Goal: Task Accomplishment & Management: Use online tool/utility

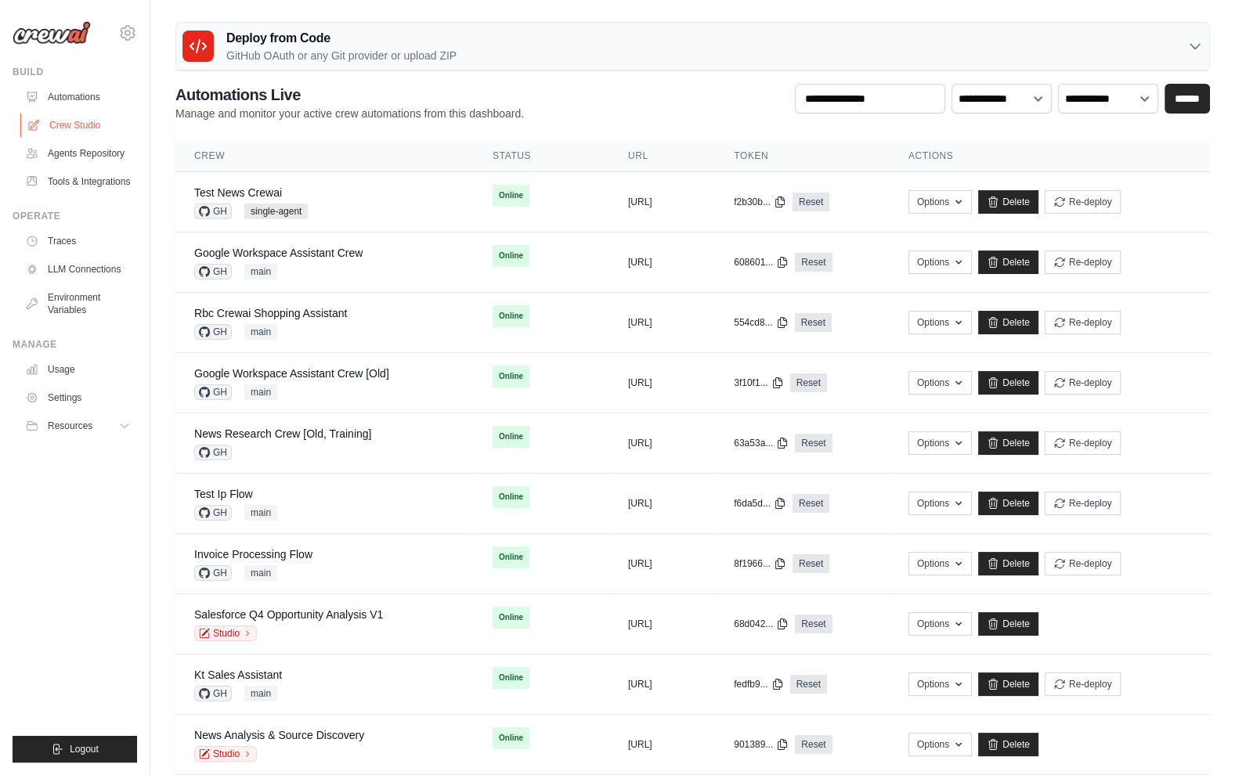
click at [94, 121] on link "Crew Studio" at bounding box center [79, 125] width 118 height 25
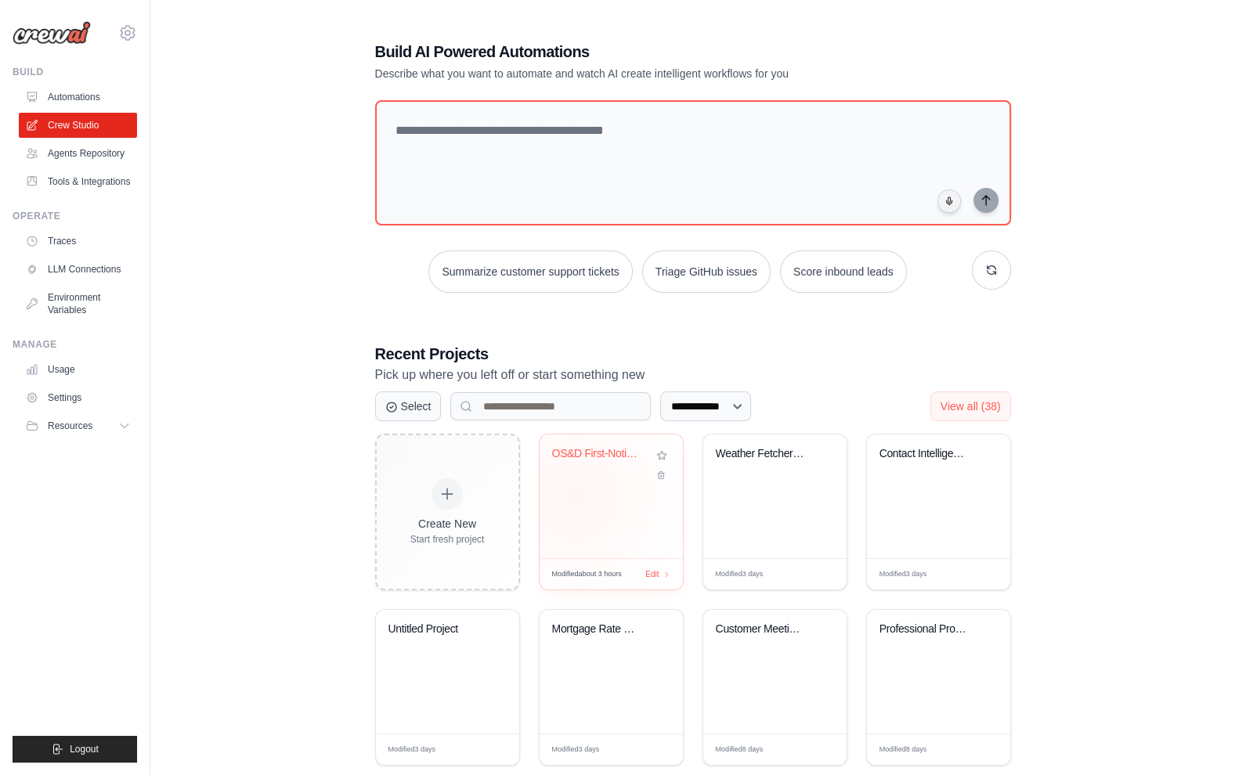
click at [576, 496] on div "OS&D First-Notice Package Automatio..." at bounding box center [611, 497] width 143 height 124
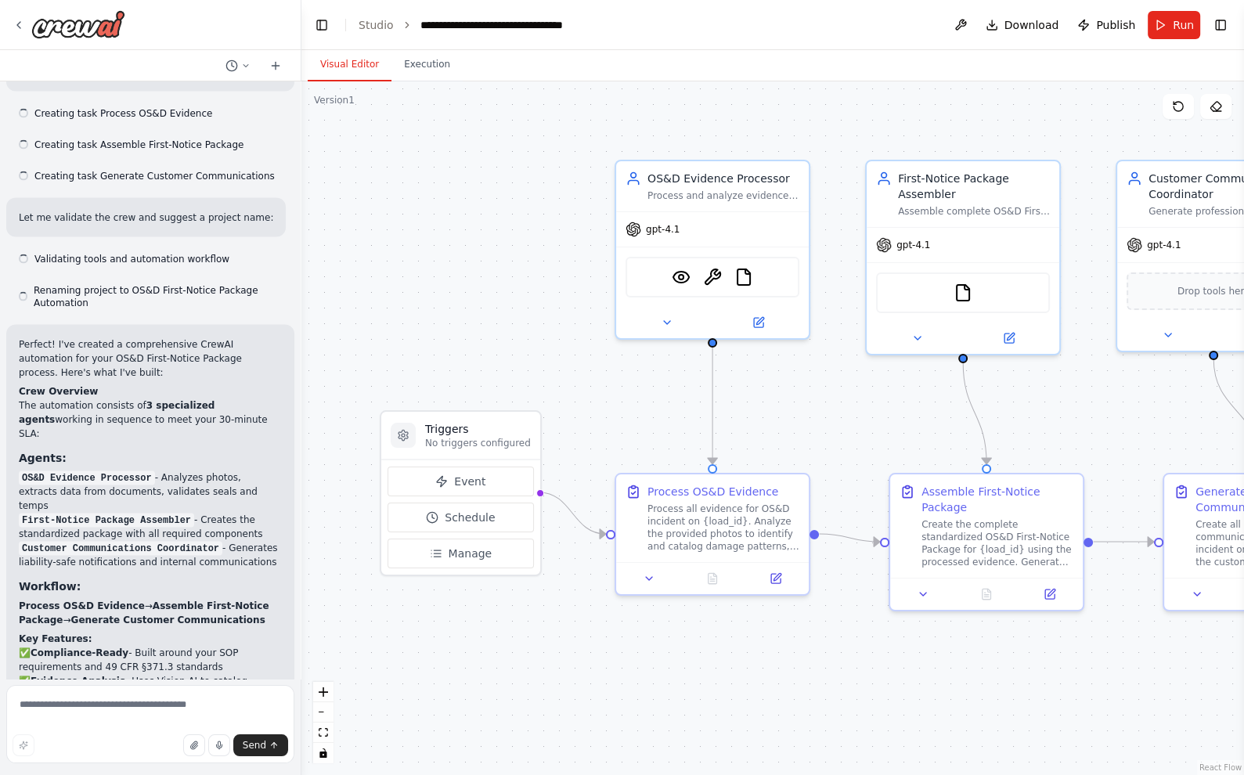
scroll to position [3358, 0]
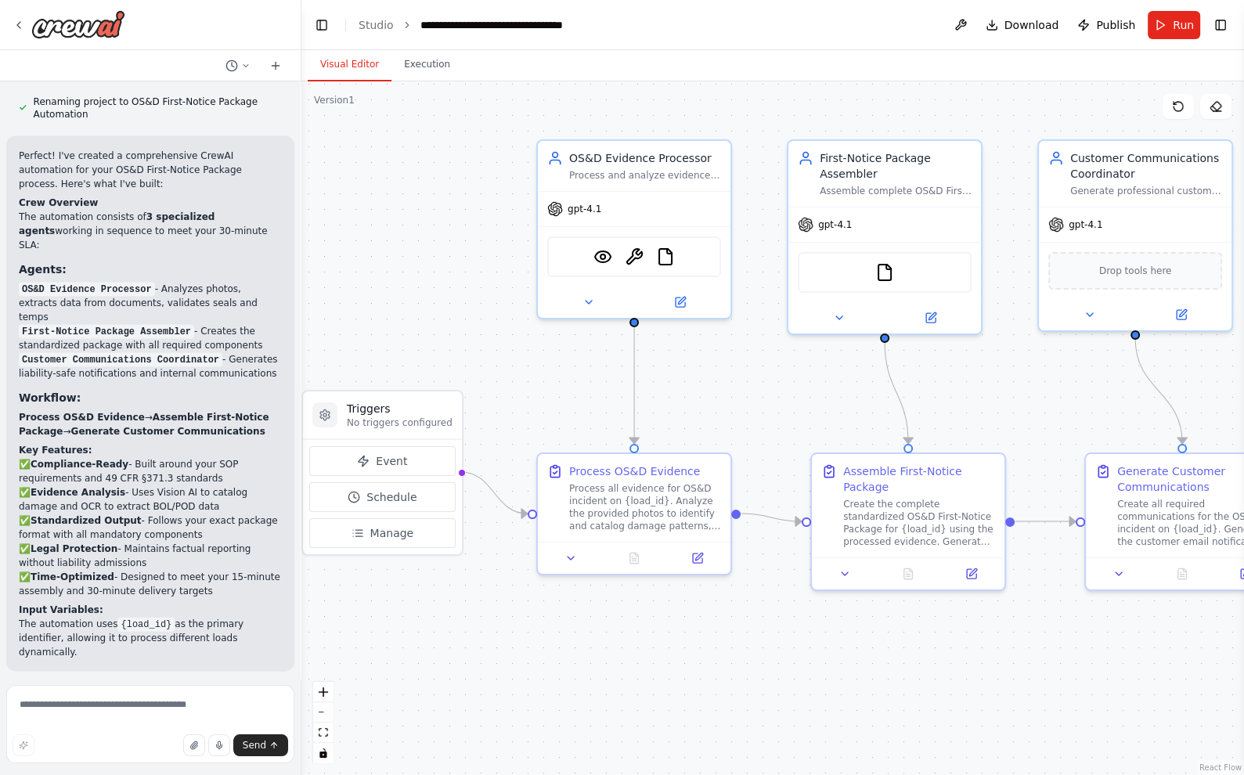
drag, startPoint x: 843, startPoint y: 675, endPoint x: 764, endPoint y: 654, distance: 81.9
click at [764, 654] on div ".deletable-edge-delete-btn { width: 20px; height: 20px; border: 0px solid #ffff…" at bounding box center [772, 428] width 943 height 694
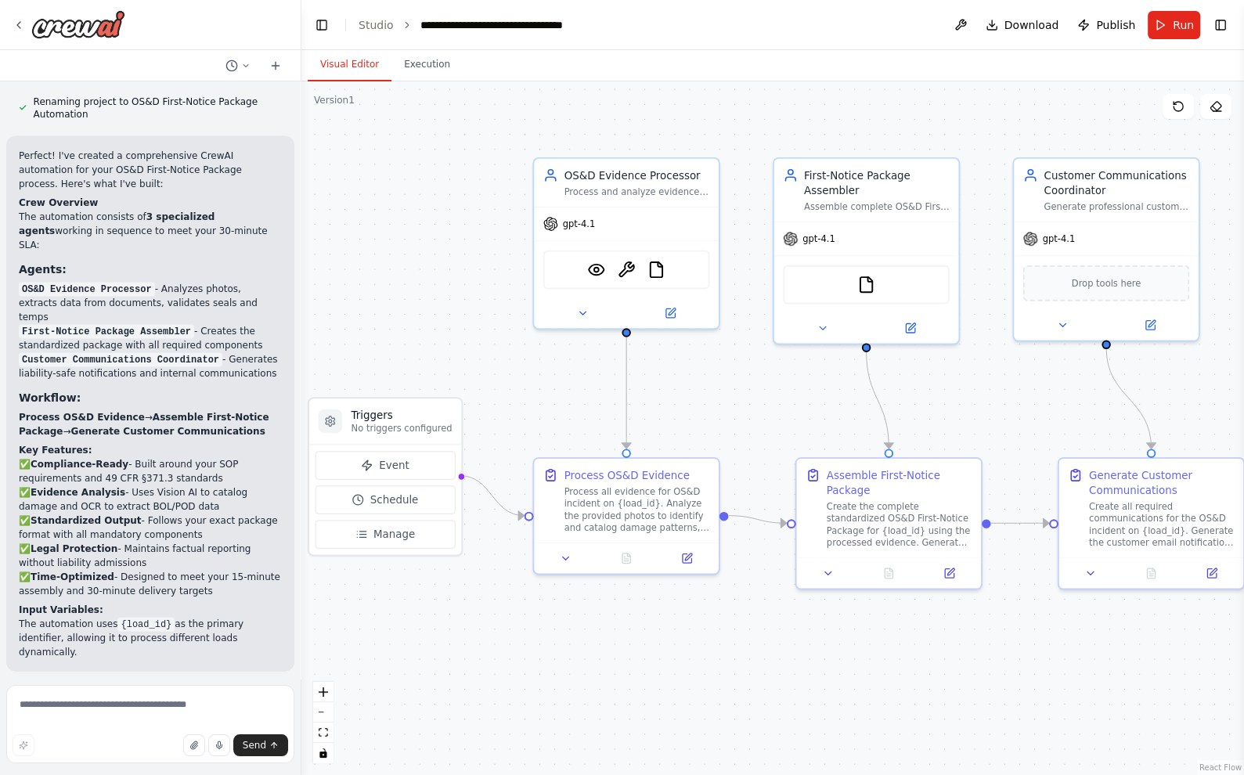
drag, startPoint x: 773, startPoint y: 662, endPoint x: 746, endPoint y: 659, distance: 26.8
click at [746, 659] on div ".deletable-edge-delete-btn { width: 20px; height: 20px; border: 0px solid #ffff…" at bounding box center [772, 428] width 943 height 694
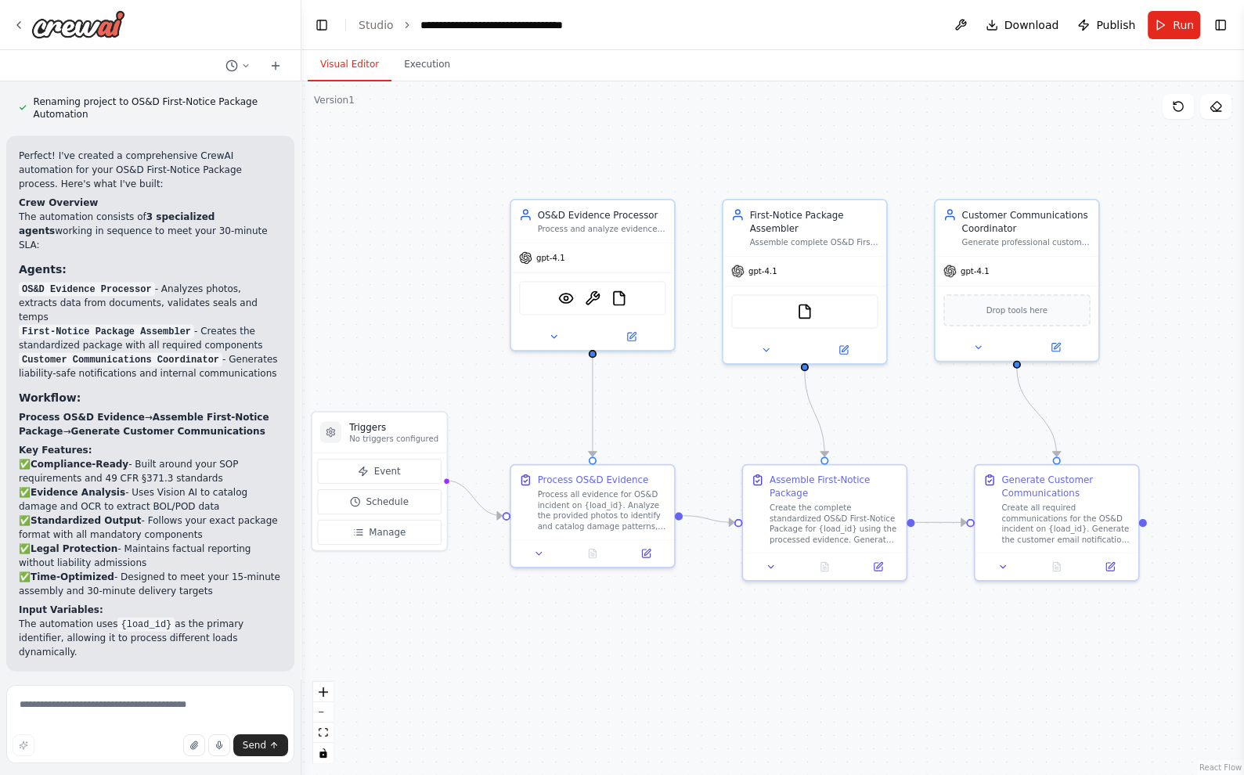
drag, startPoint x: 753, startPoint y: 665, endPoint x: 717, endPoint y: 648, distance: 39.2
click at [717, 648] on div ".deletable-edge-delete-btn { width: 20px; height: 20px; border: 0px solid #ffff…" at bounding box center [772, 428] width 943 height 694
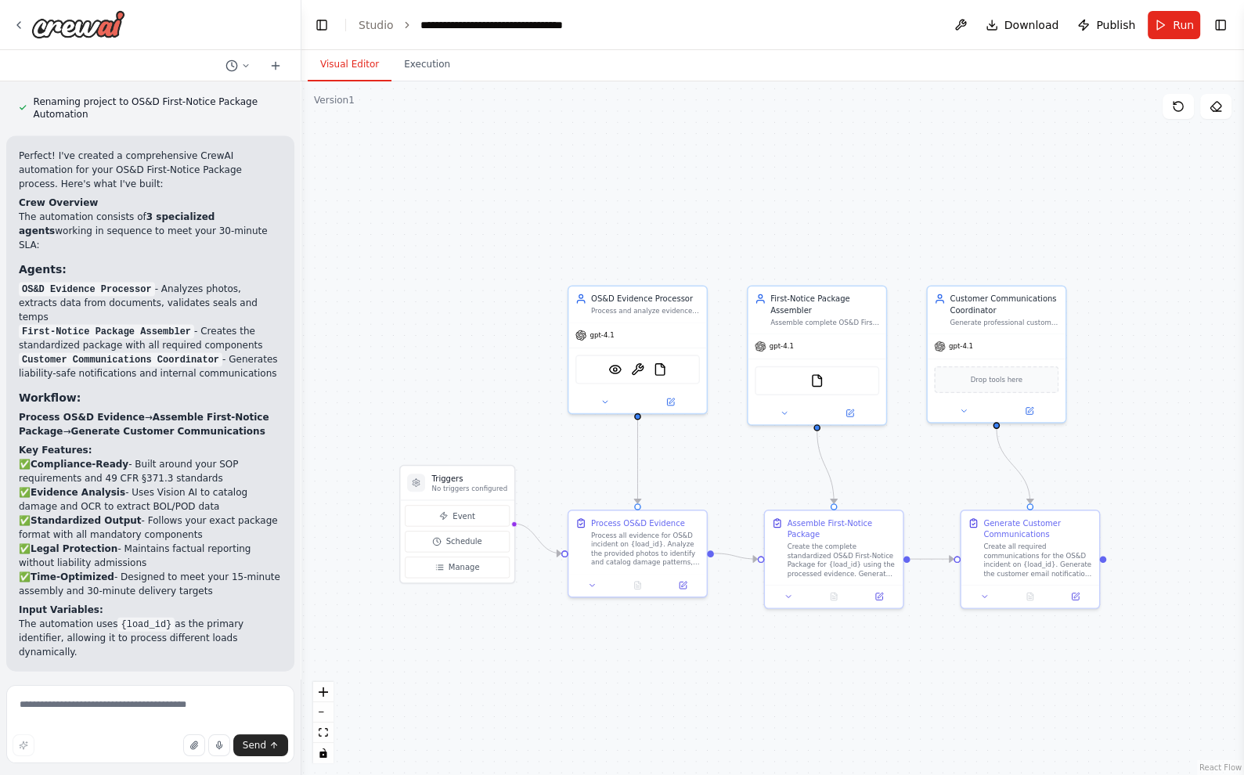
drag, startPoint x: 489, startPoint y: 626, endPoint x: 514, endPoint y: 644, distance: 31.5
click at [514, 644] on div ".deletable-edge-delete-btn { width: 20px; height: 20px; border: 0px solid #ffff…" at bounding box center [772, 428] width 943 height 694
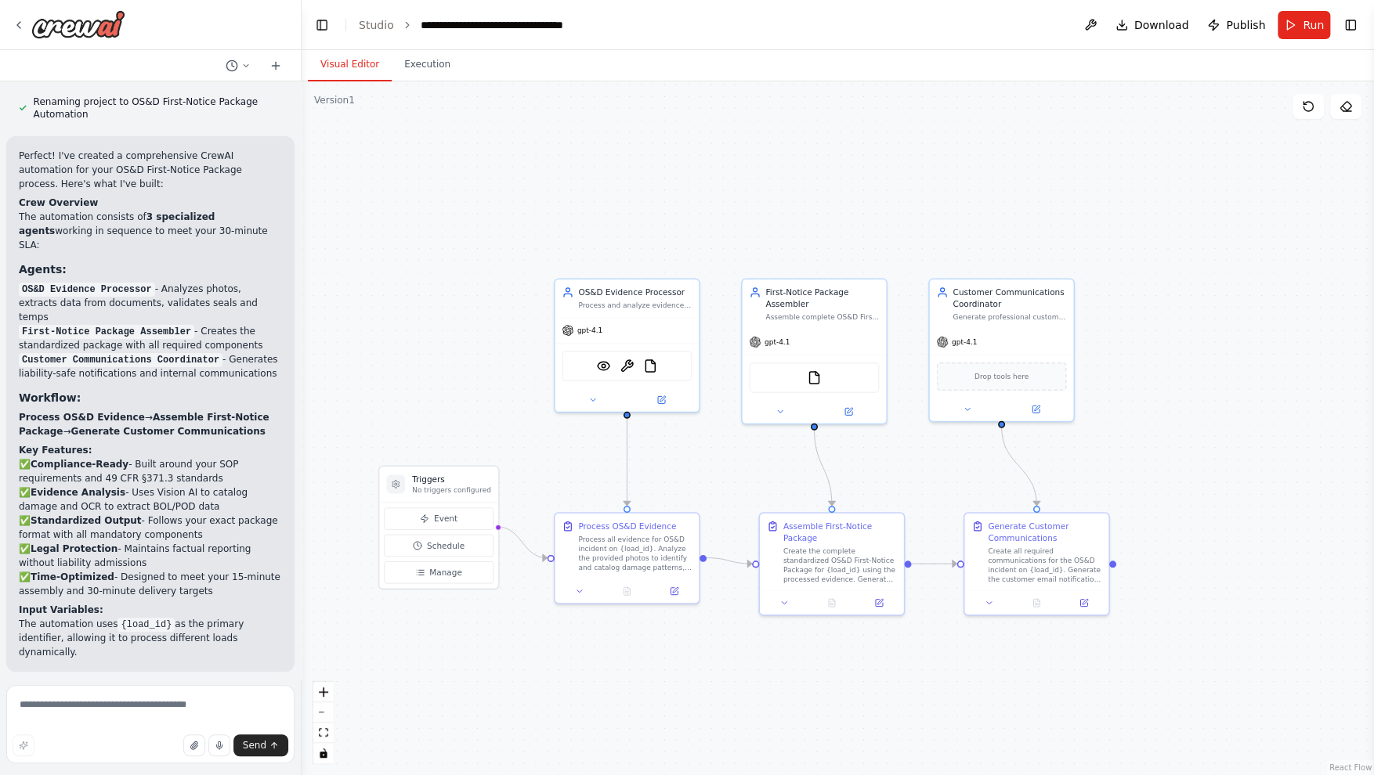
click at [714, 666] on div ".deletable-edge-delete-btn { width: 20px; height: 20px; border: 0px solid #ffff…" at bounding box center [837, 428] width 1072 height 694
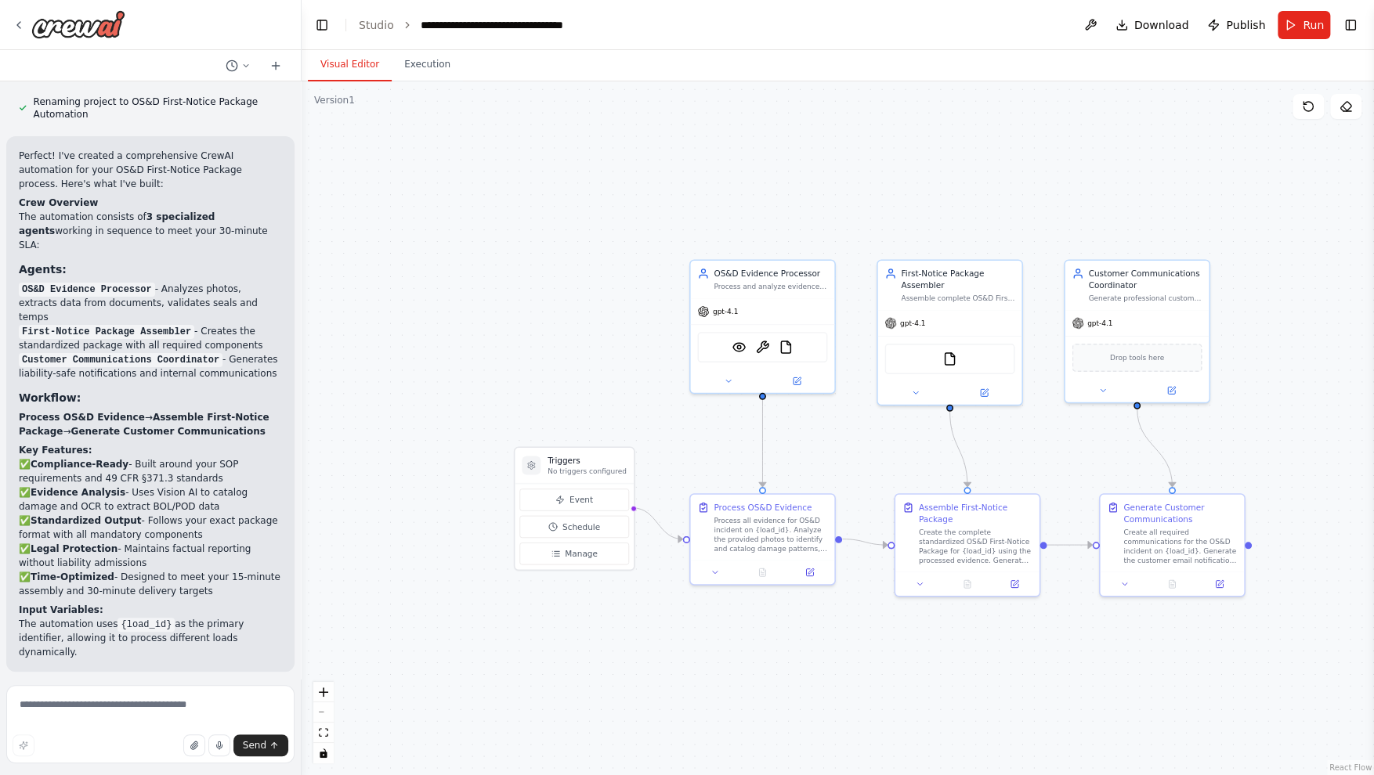
drag, startPoint x: 769, startPoint y: 674, endPoint x: 904, endPoint y: 655, distance: 136.8
click at [904, 655] on div ".deletable-edge-delete-btn { width: 20px; height: 20px; border: 0px solid #ffff…" at bounding box center [837, 428] width 1072 height 694
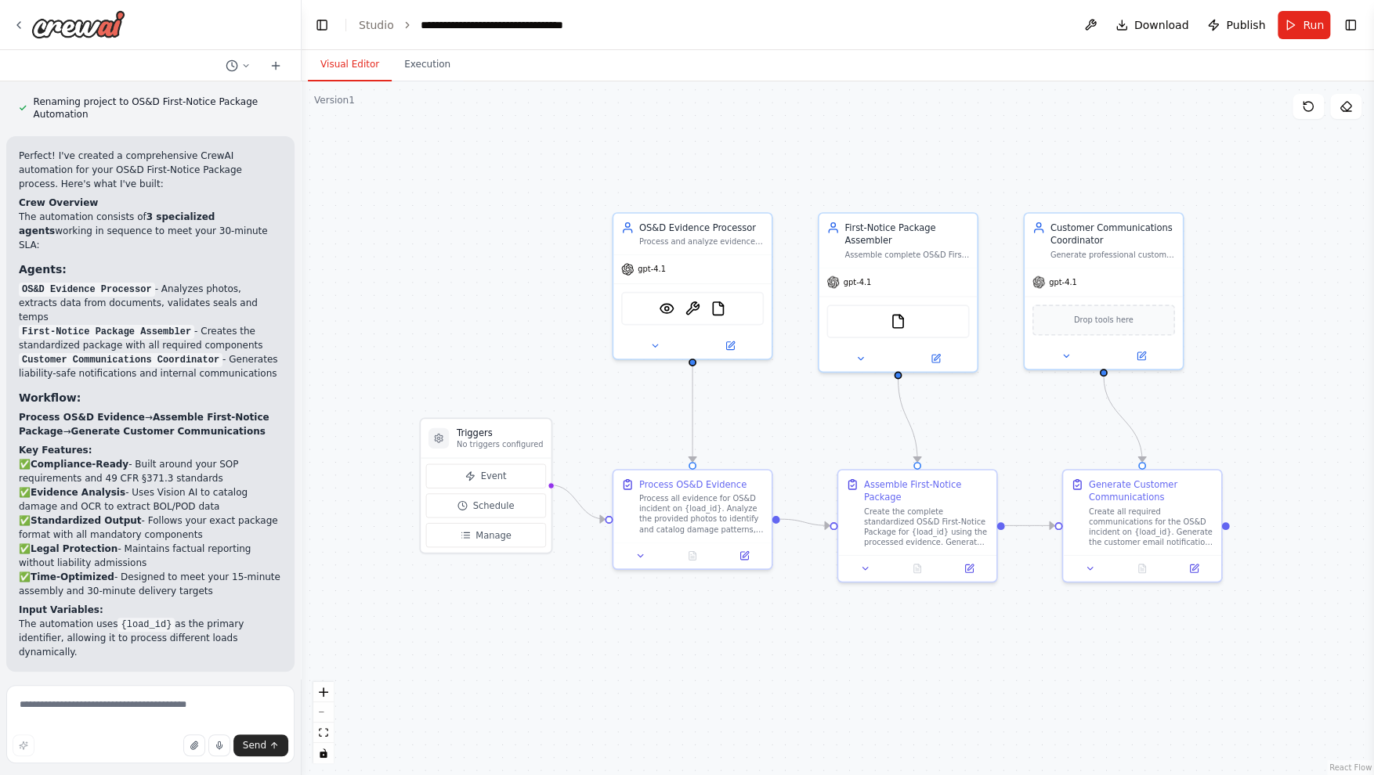
drag, startPoint x: 783, startPoint y: 660, endPoint x: 731, endPoint y: 652, distance: 52.3
click at [731, 652] on div ".deletable-edge-delete-btn { width: 20px; height: 20px; border: 0px solid #ffff…" at bounding box center [837, 428] width 1072 height 694
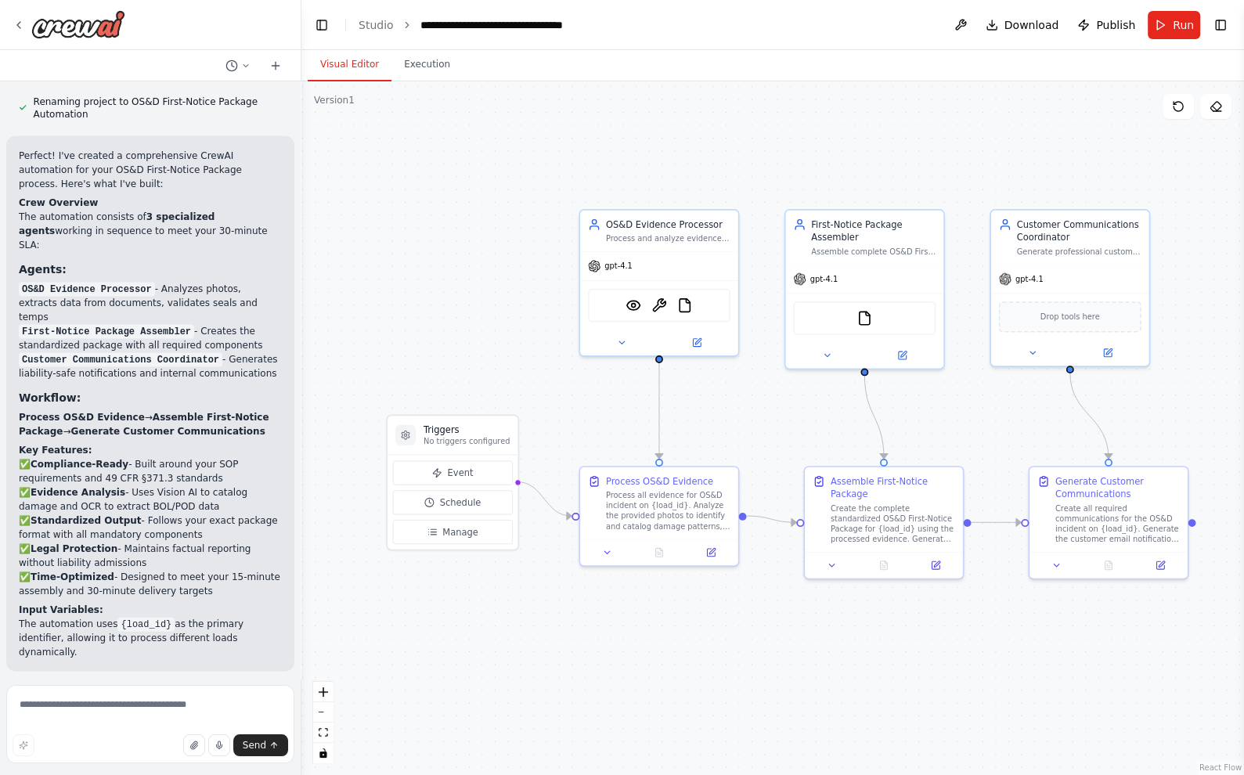
drag, startPoint x: 614, startPoint y: 648, endPoint x: 579, endPoint y: 644, distance: 34.6
click at [579, 644] on div ".deletable-edge-delete-btn { width: 20px; height: 20px; border: 0px solid #ffff…" at bounding box center [772, 428] width 943 height 694
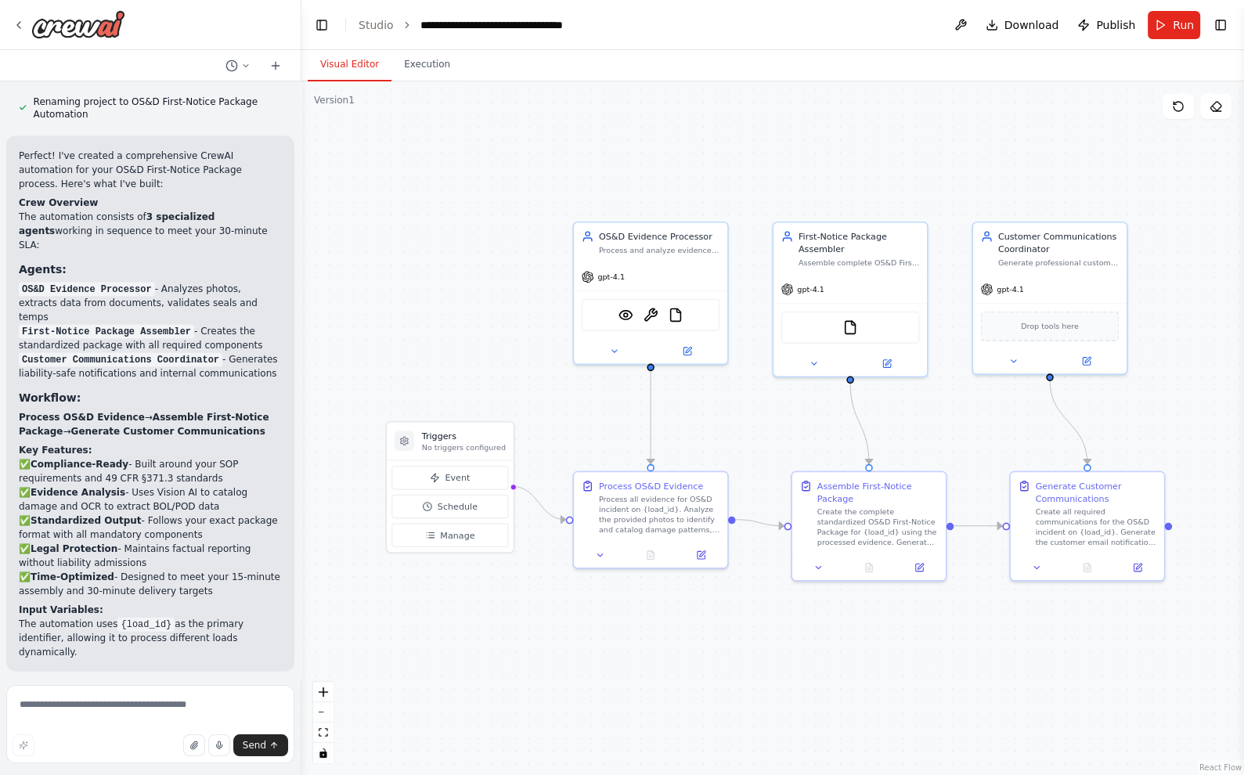
drag, startPoint x: 608, startPoint y: 646, endPoint x: 584, endPoint y: 646, distance: 23.5
click at [584, 646] on div ".deletable-edge-delete-btn { width: 20px; height: 20px; border: 0px solid #ffff…" at bounding box center [772, 428] width 943 height 694
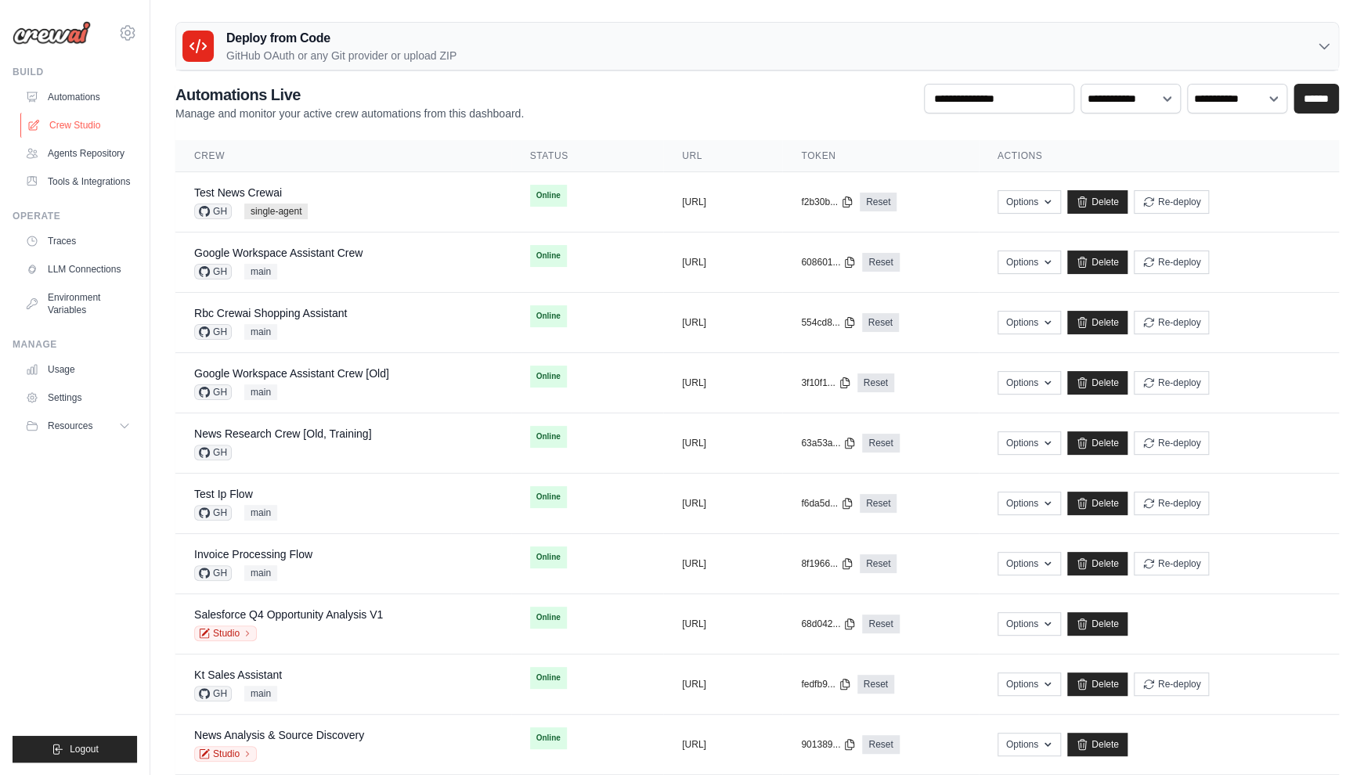
click at [69, 116] on link "Crew Studio" at bounding box center [79, 125] width 118 height 25
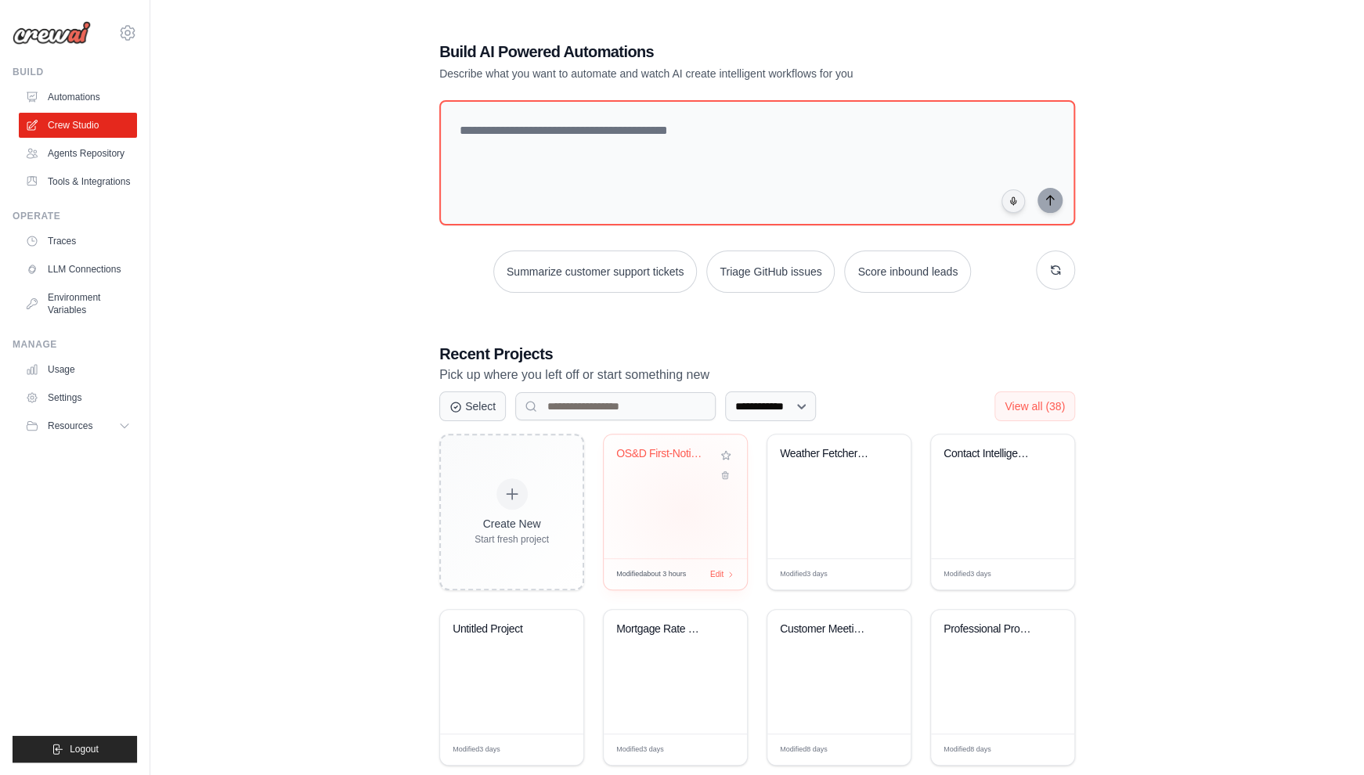
click at [684, 510] on div "OS&D First-Notice Package Automatio..." at bounding box center [675, 497] width 143 height 124
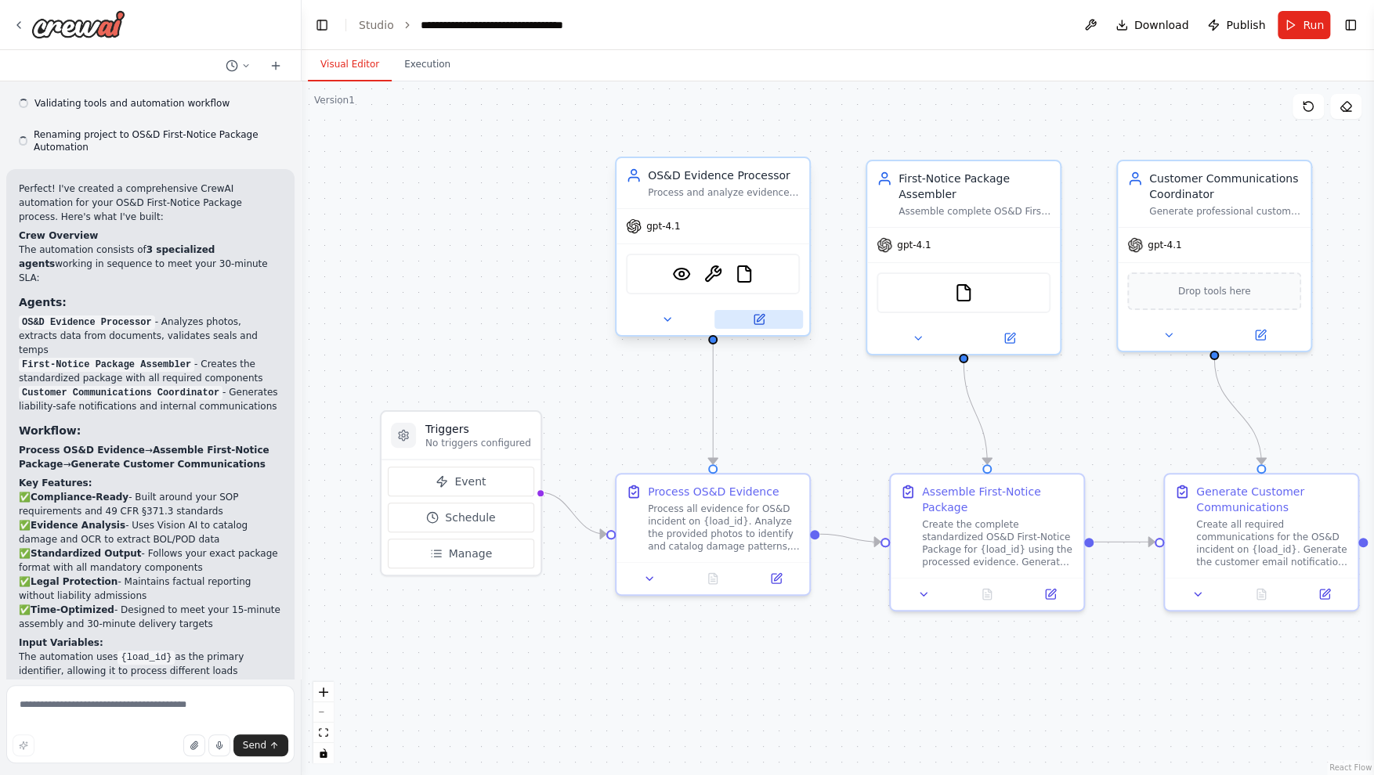
scroll to position [3358, 0]
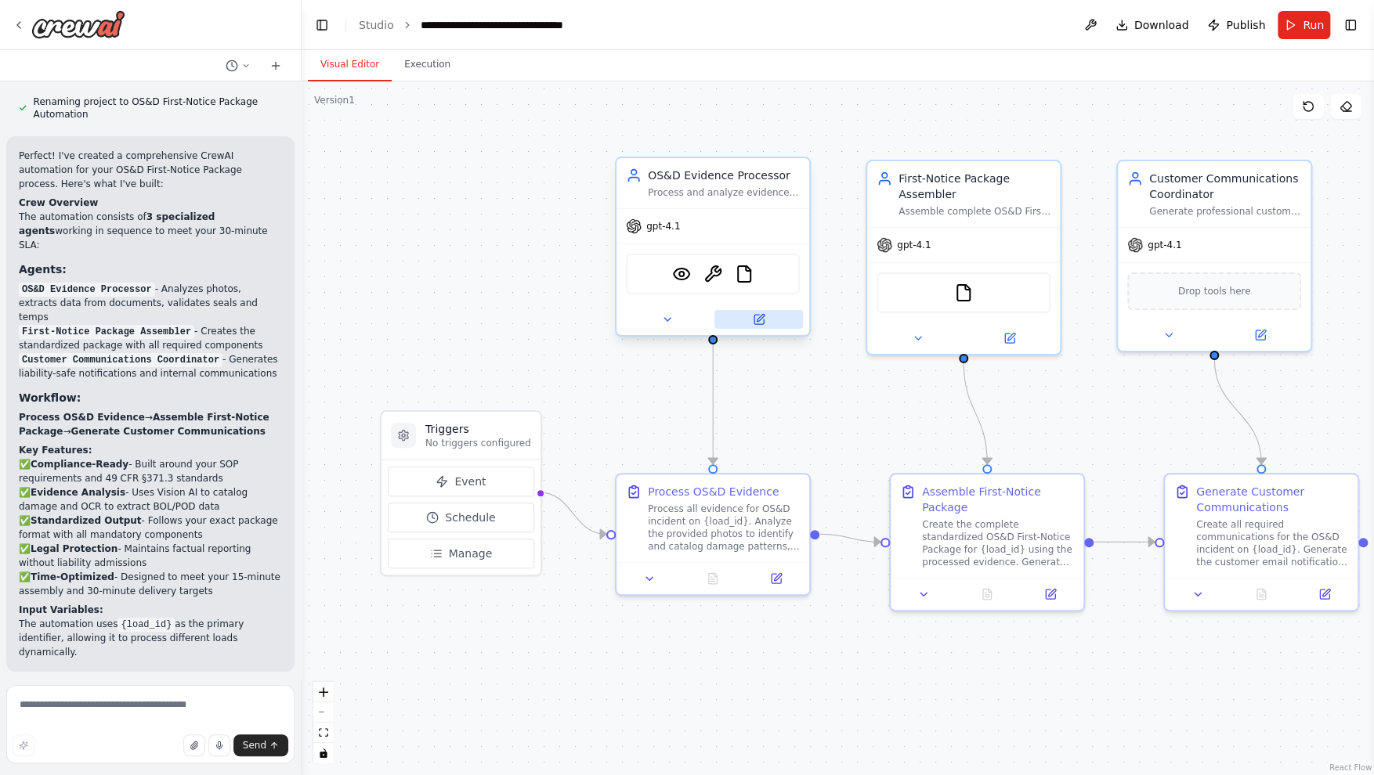
click at [753, 320] on icon at bounding box center [759, 319] width 13 height 13
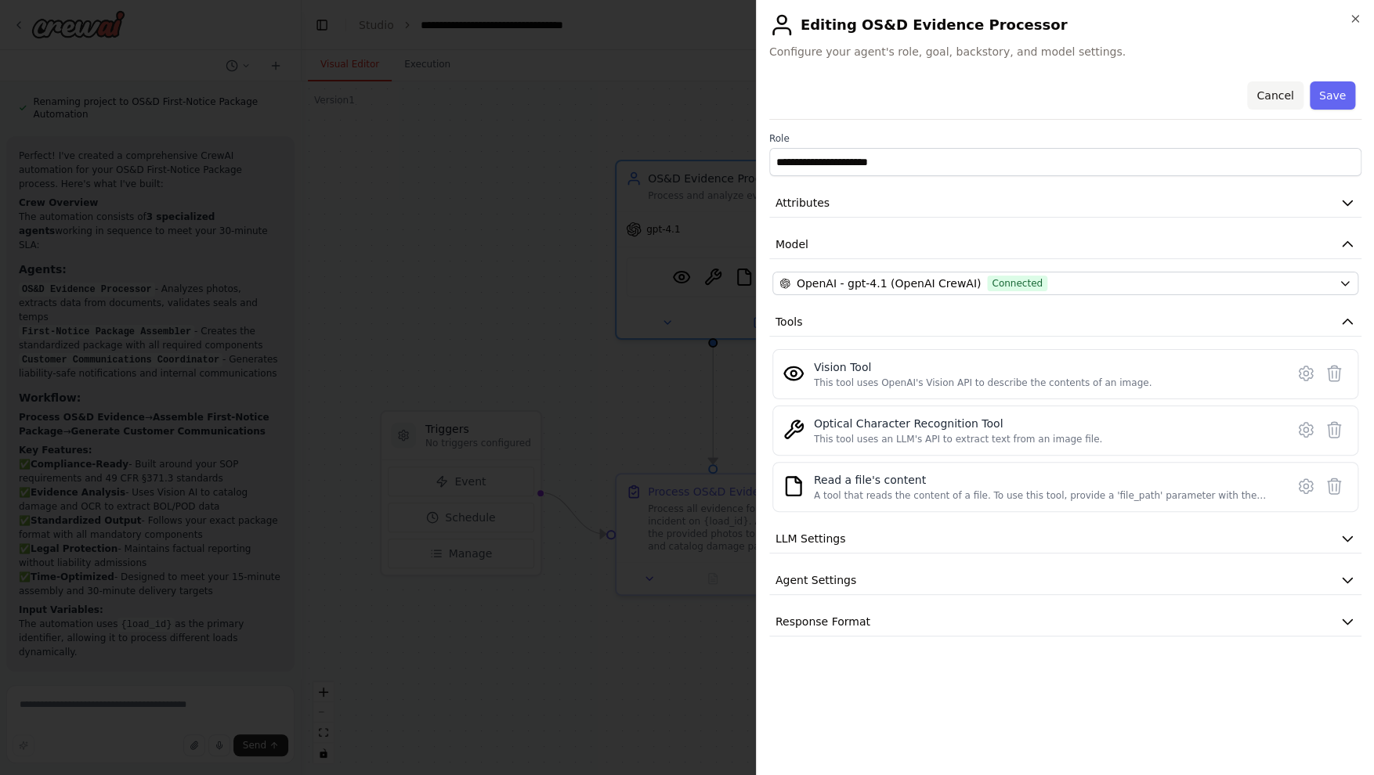
click at [1270, 90] on button "Cancel" at bounding box center [1275, 95] width 56 height 28
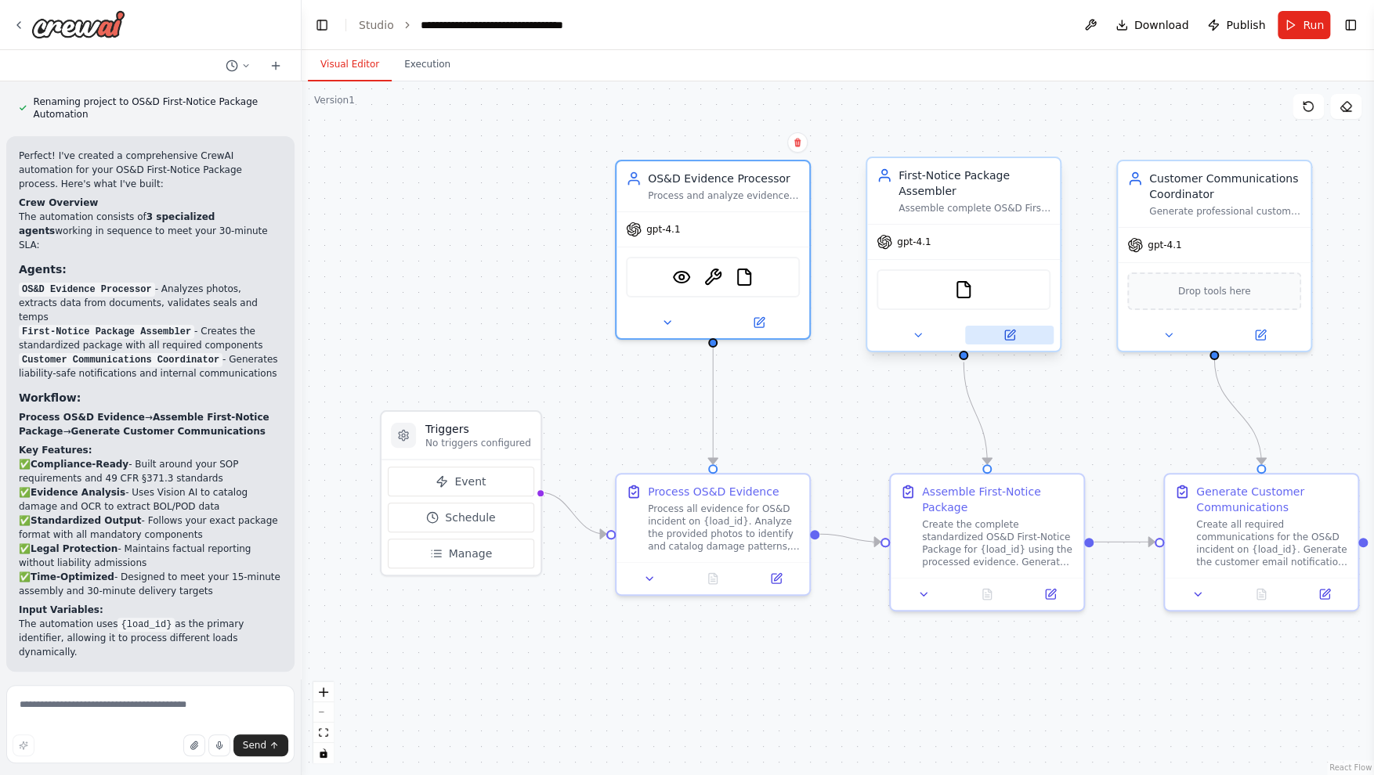
click at [1005, 339] on icon at bounding box center [1009, 335] width 13 height 13
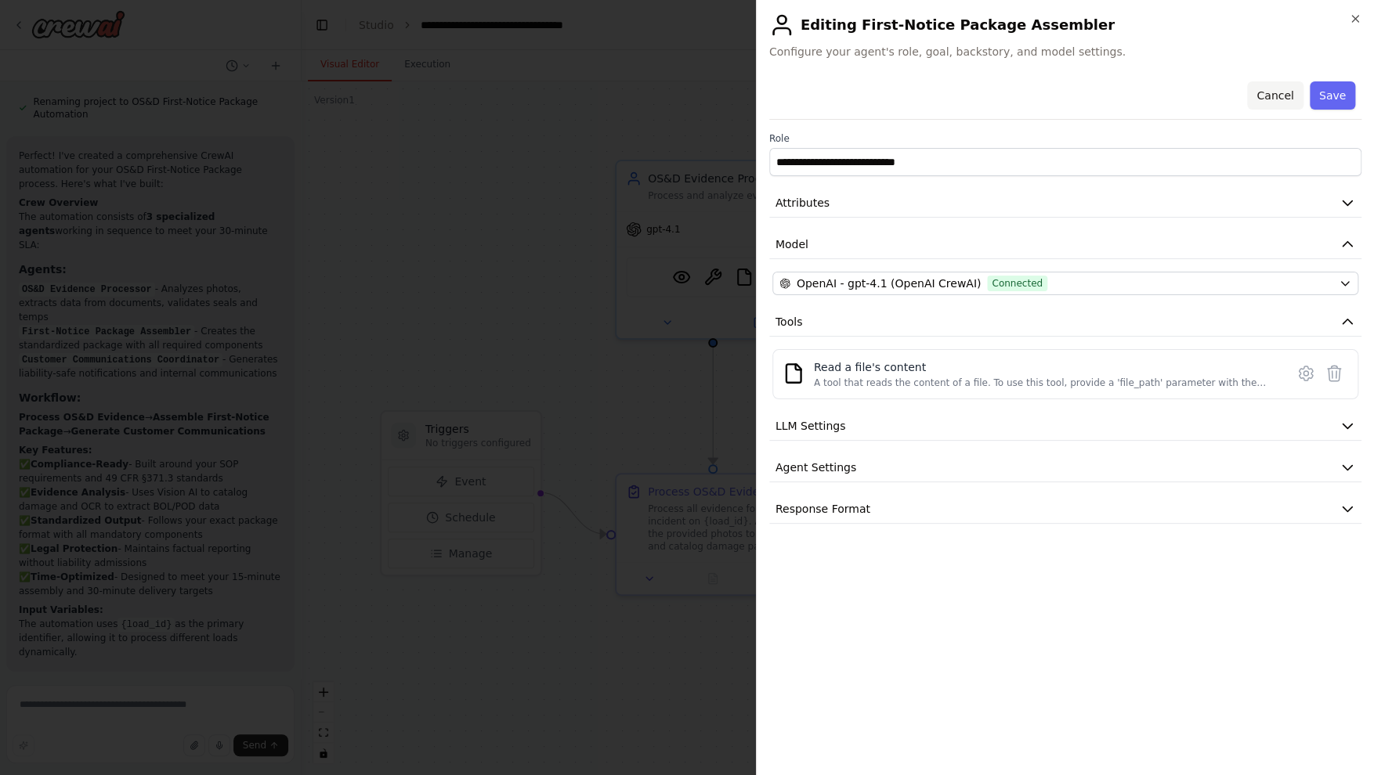
click at [1284, 98] on button "Cancel" at bounding box center [1275, 95] width 56 height 28
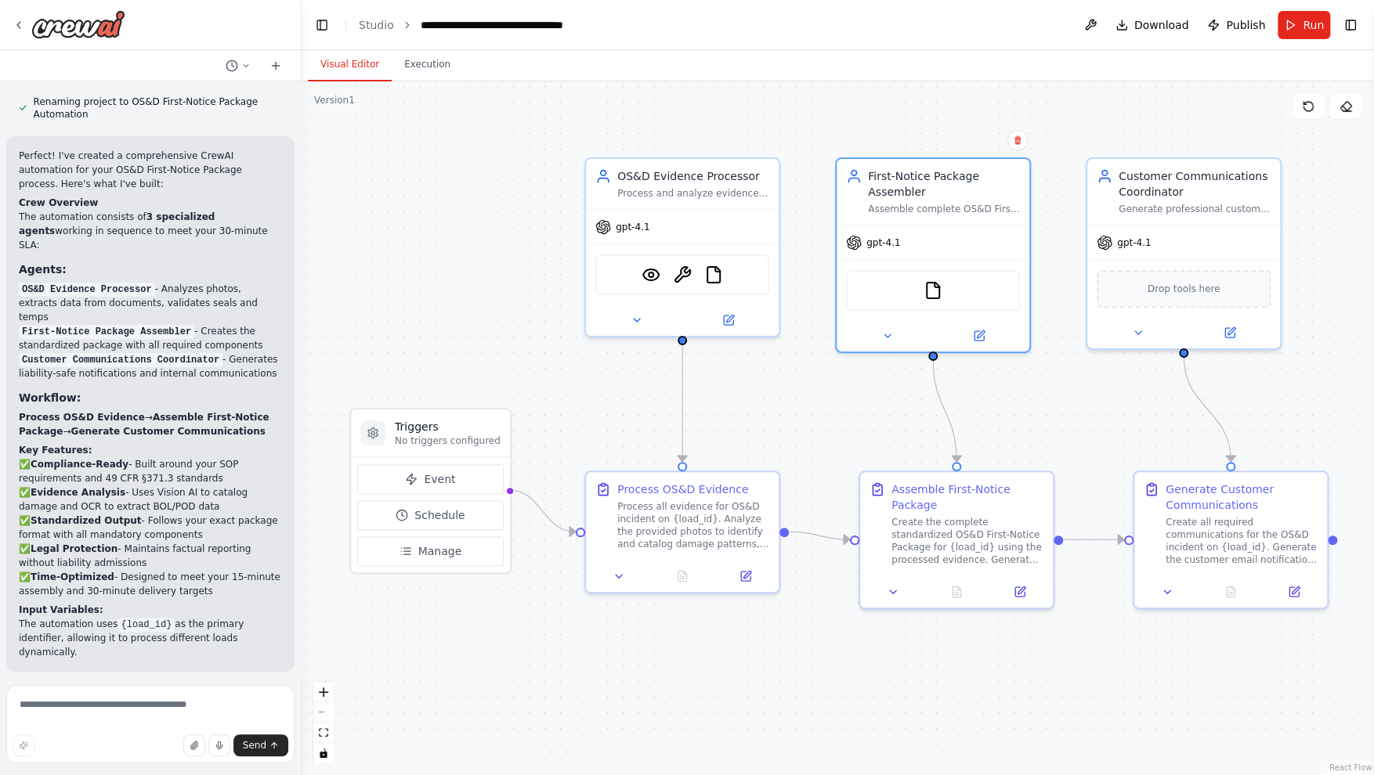
drag, startPoint x: 1152, startPoint y: 676, endPoint x: 1116, endPoint y: 673, distance: 36.2
click at [1116, 673] on div ".deletable-edge-delete-btn { width: 20px; height: 20px; border: 0px solid #ffff…" at bounding box center [837, 428] width 1072 height 694
click at [368, 28] on link "Studio" at bounding box center [376, 25] width 35 height 13
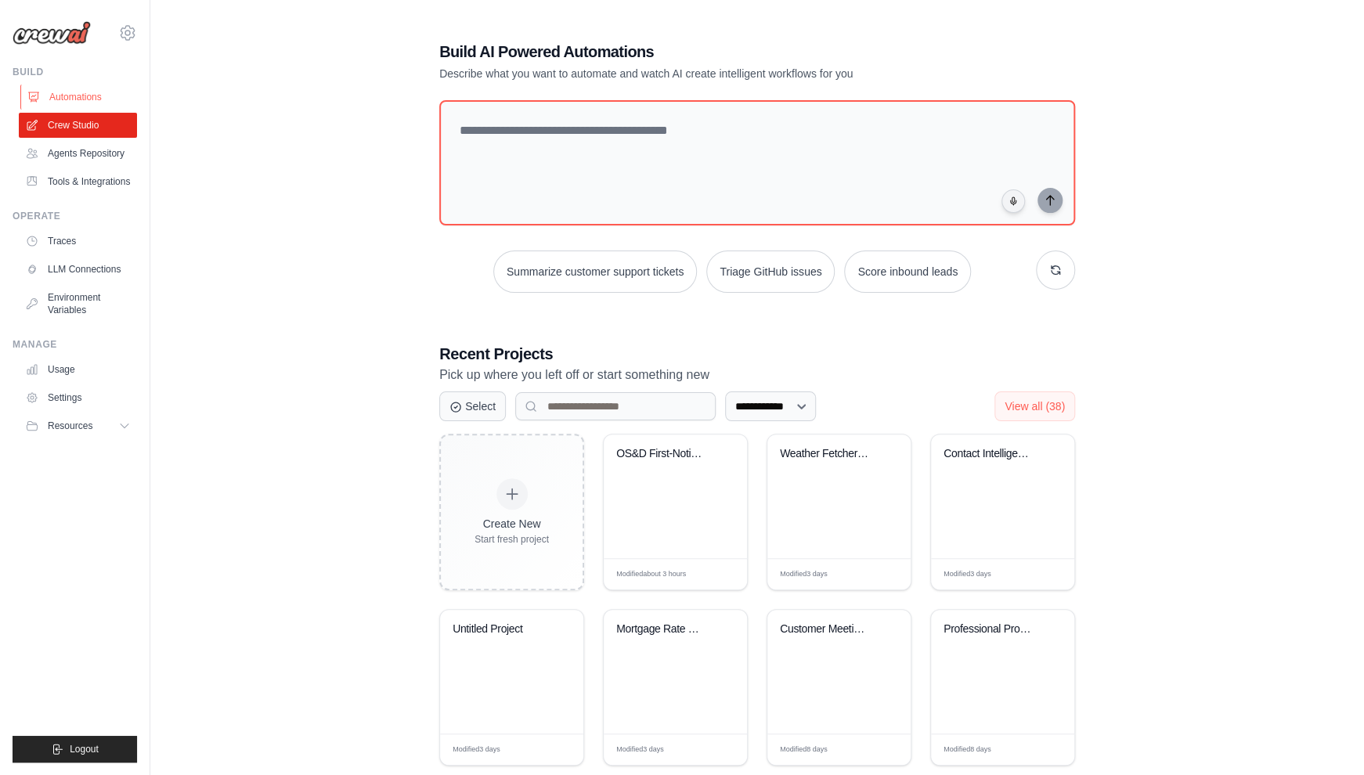
click at [94, 99] on link "Automations" at bounding box center [79, 97] width 118 height 25
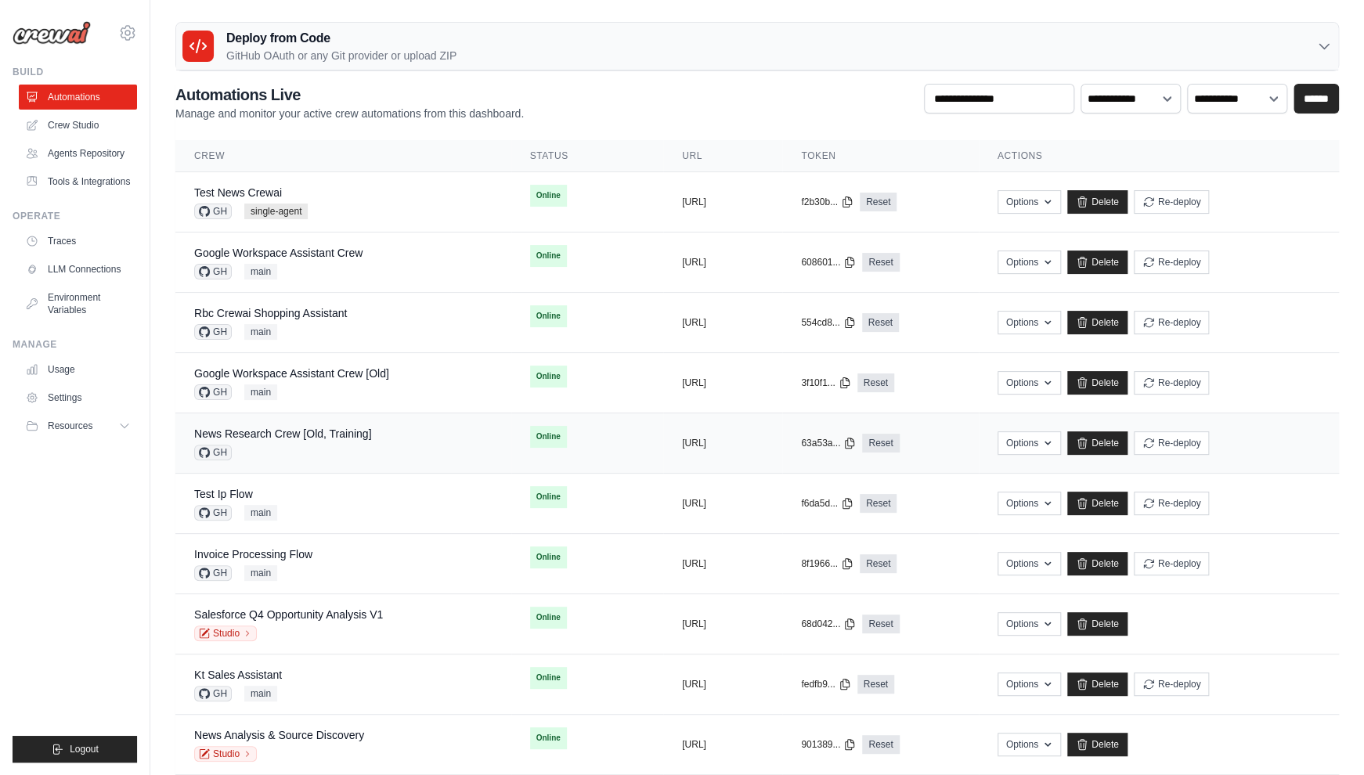
click at [370, 445] on div "GH" at bounding box center [282, 453] width 177 height 16
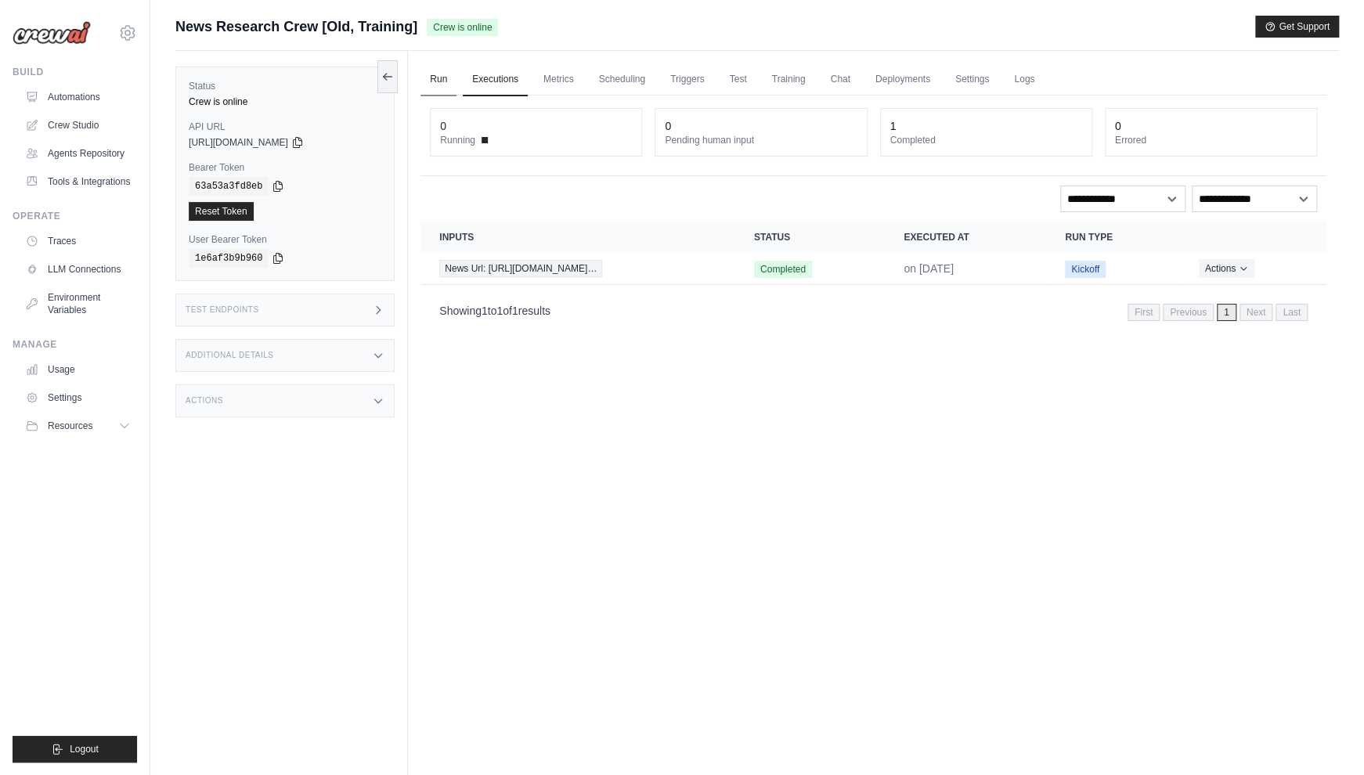
click at [439, 78] on link "Run" at bounding box center [439, 79] width 36 height 33
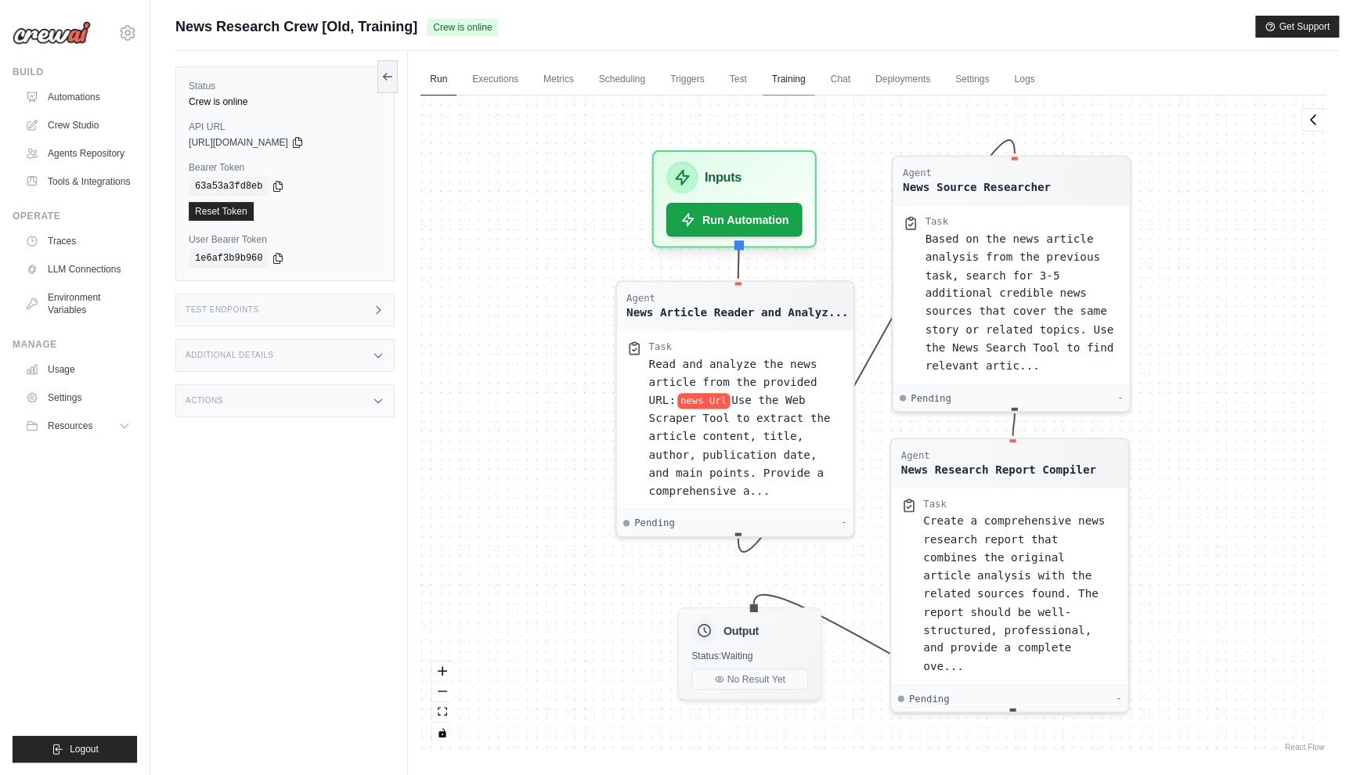
click at [798, 84] on link "Training" at bounding box center [789, 79] width 52 height 33
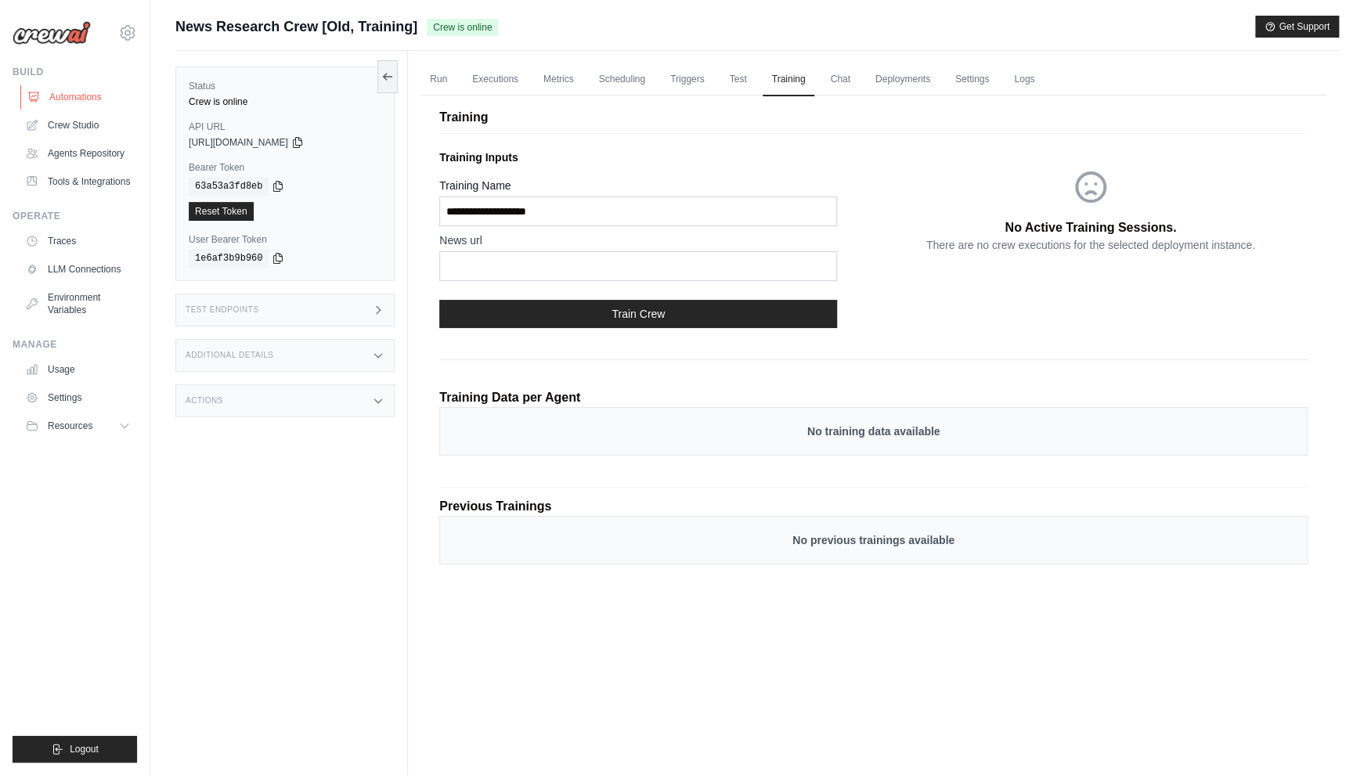
click at [103, 103] on link "Automations" at bounding box center [79, 97] width 118 height 25
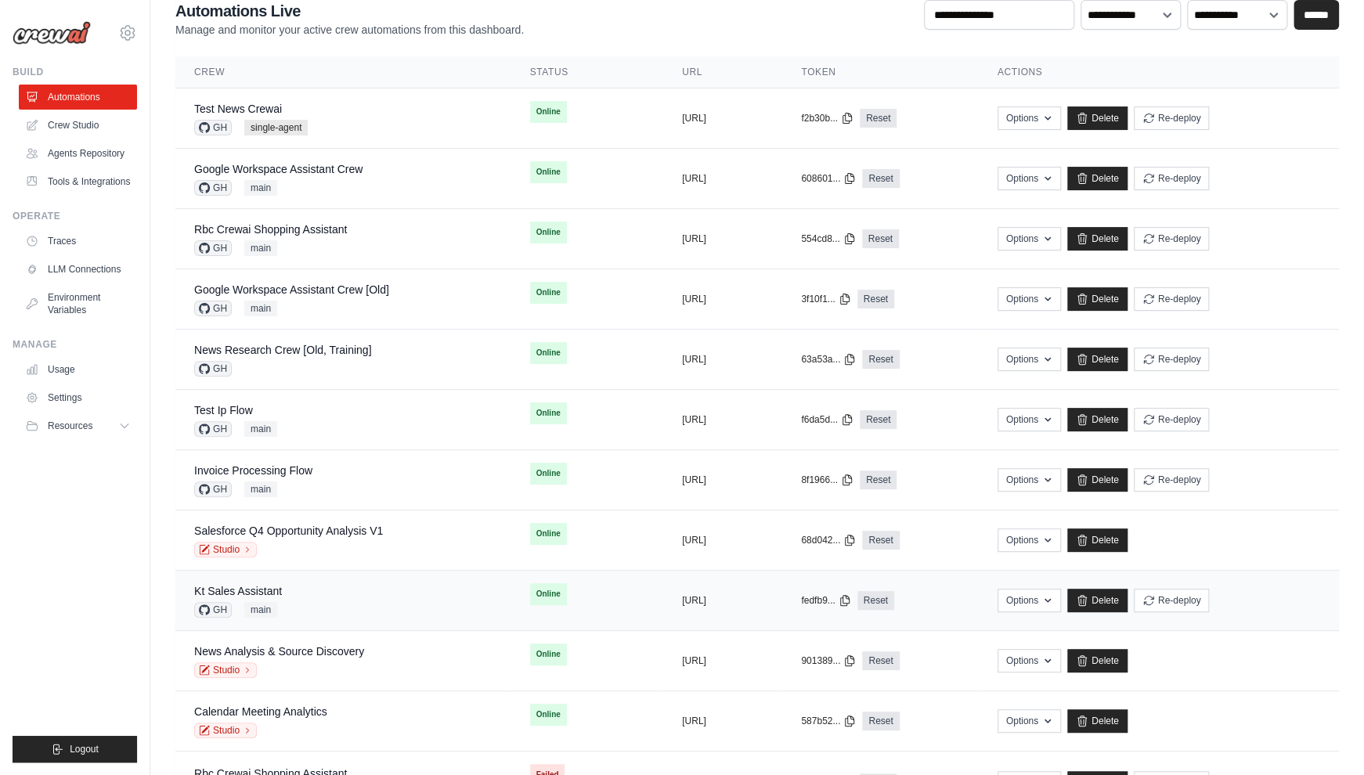
scroll to position [100, 0]
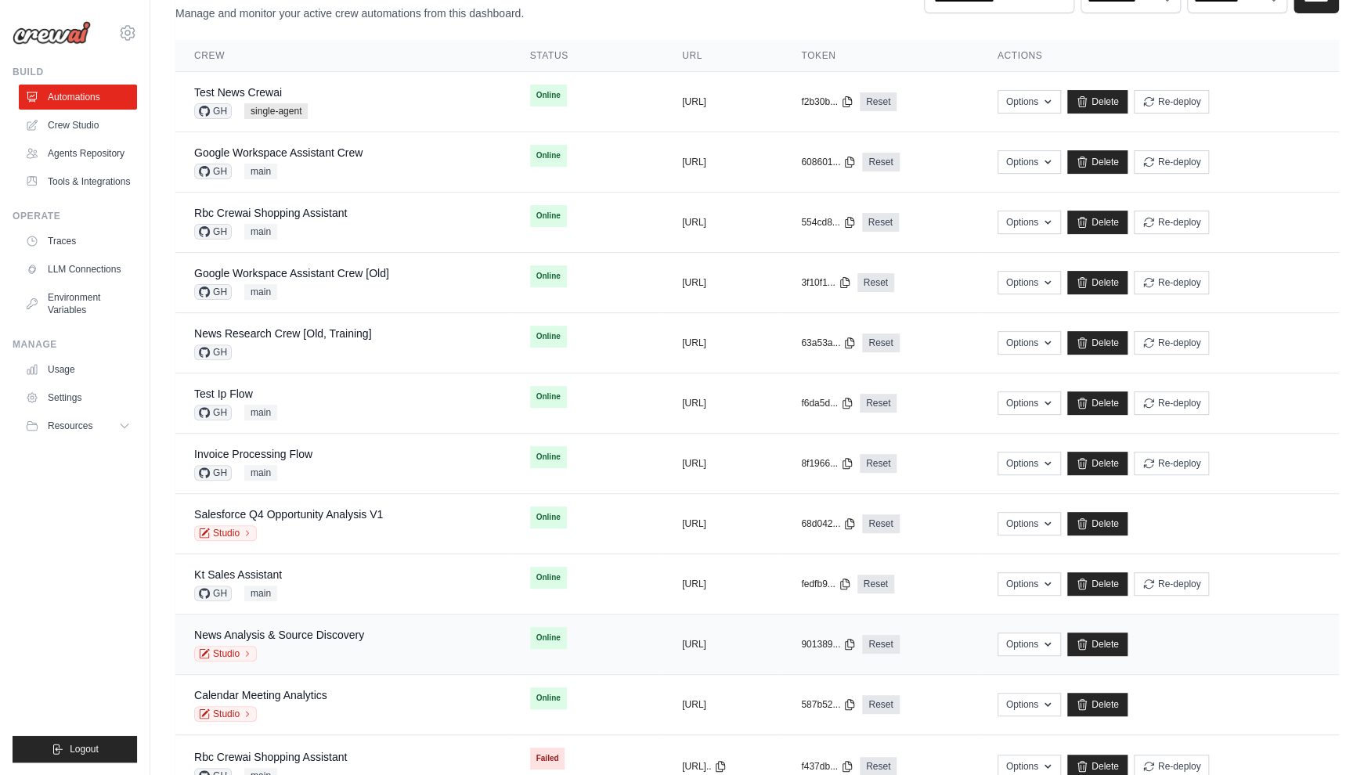
click at [345, 655] on div "Studio" at bounding box center [279, 654] width 170 height 16
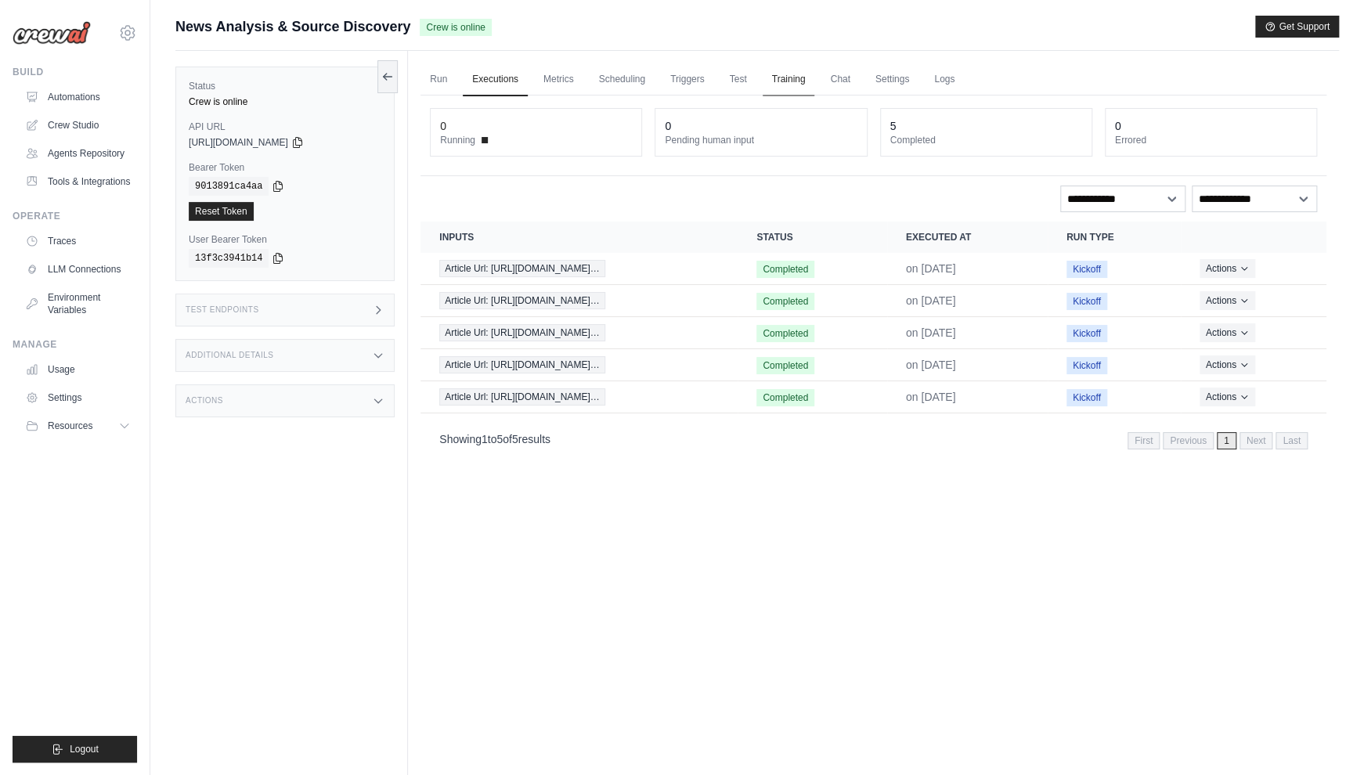
click at [793, 73] on link "Training" at bounding box center [789, 79] width 52 height 33
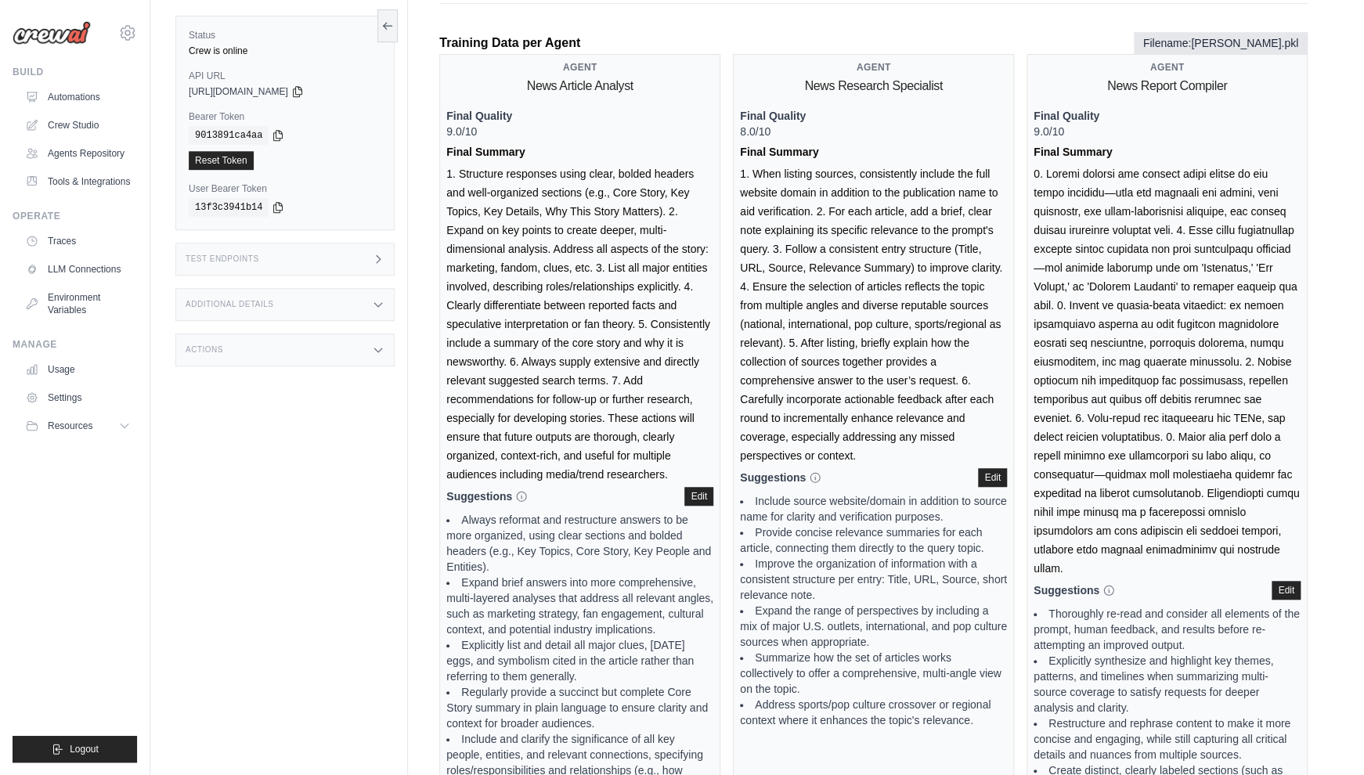
scroll to position [434, 0]
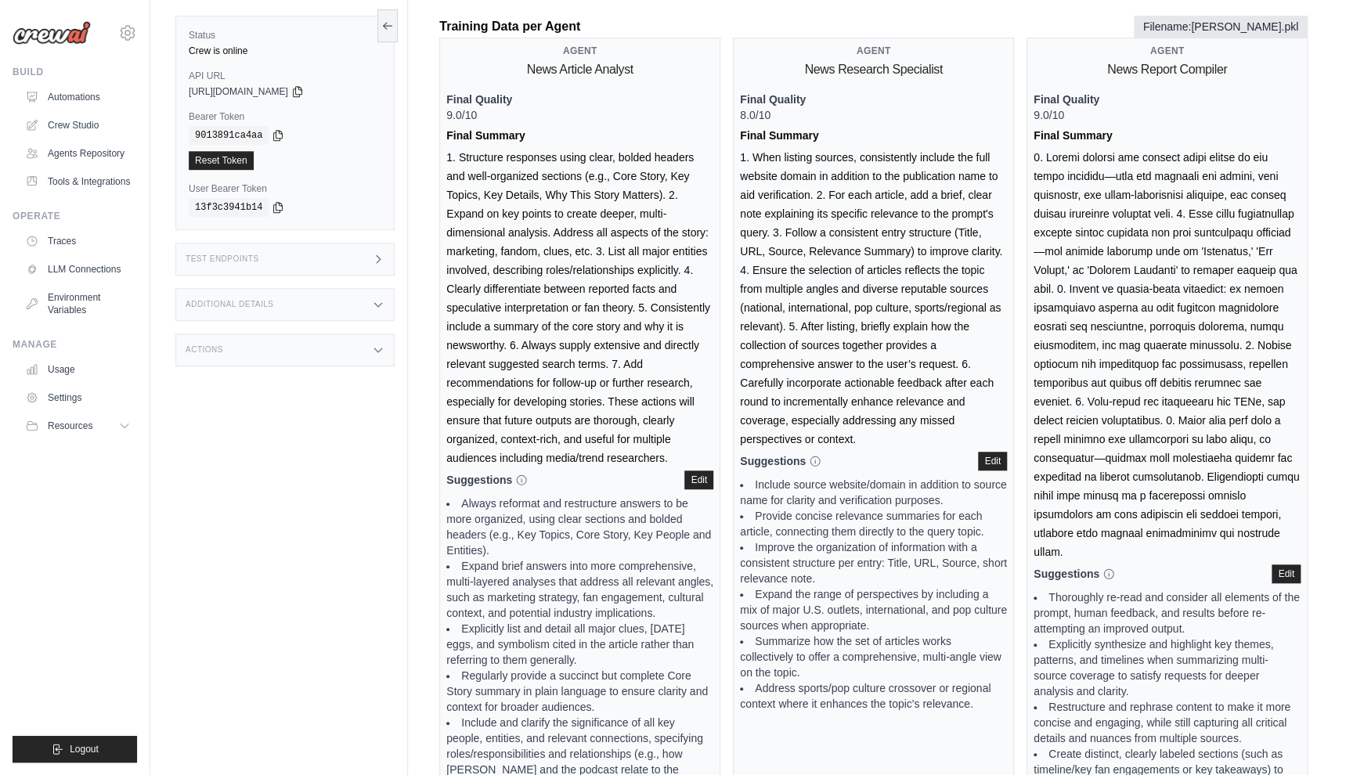
click at [460, 161] on div "Agent News Article Analyst Final Quality 9.0/10 Final Summary Suggestions When …" at bounding box center [579, 513] width 281 height 951
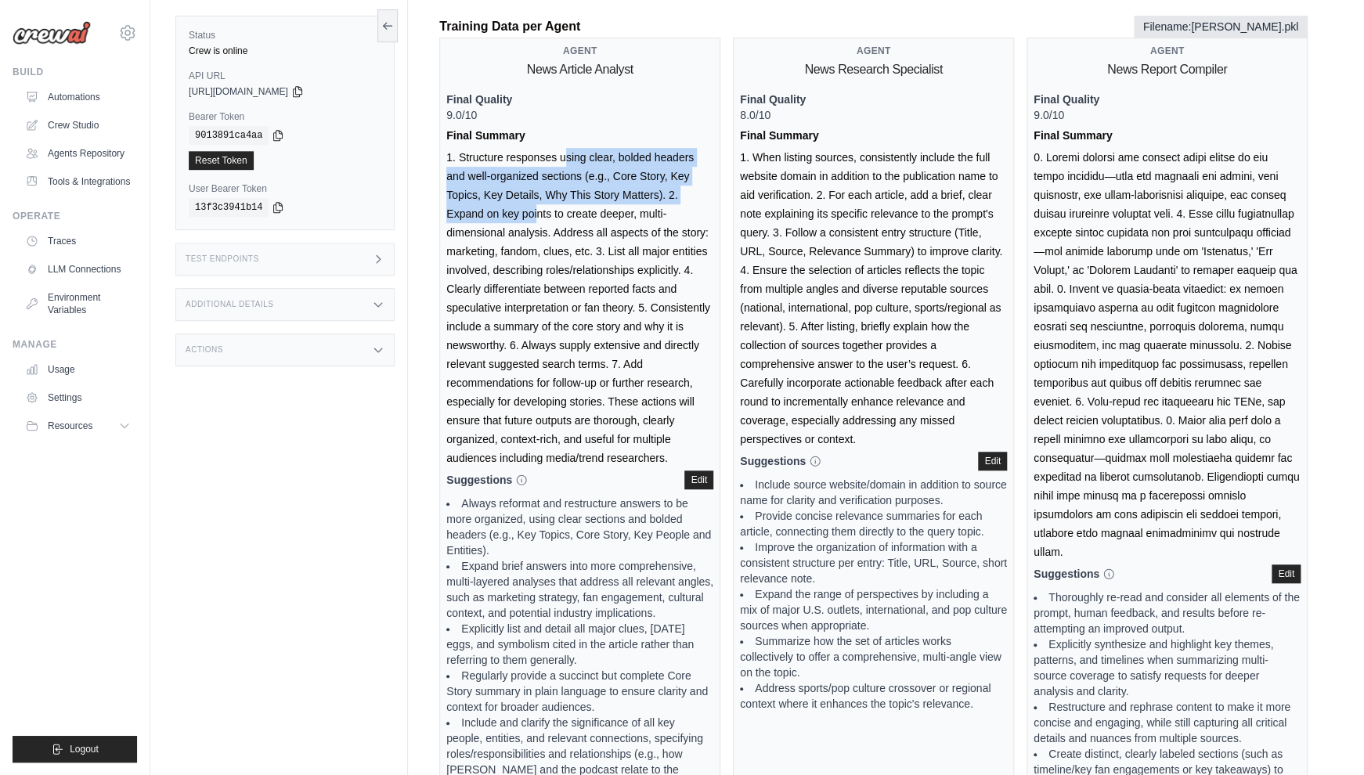
drag, startPoint x: 460, startPoint y: 159, endPoint x: 665, endPoint y: 193, distance: 207.1
click at [665, 193] on div "Agent News Article Analyst Final Quality 9.0/10 Final Summary Suggestions When …" at bounding box center [579, 513] width 281 height 951
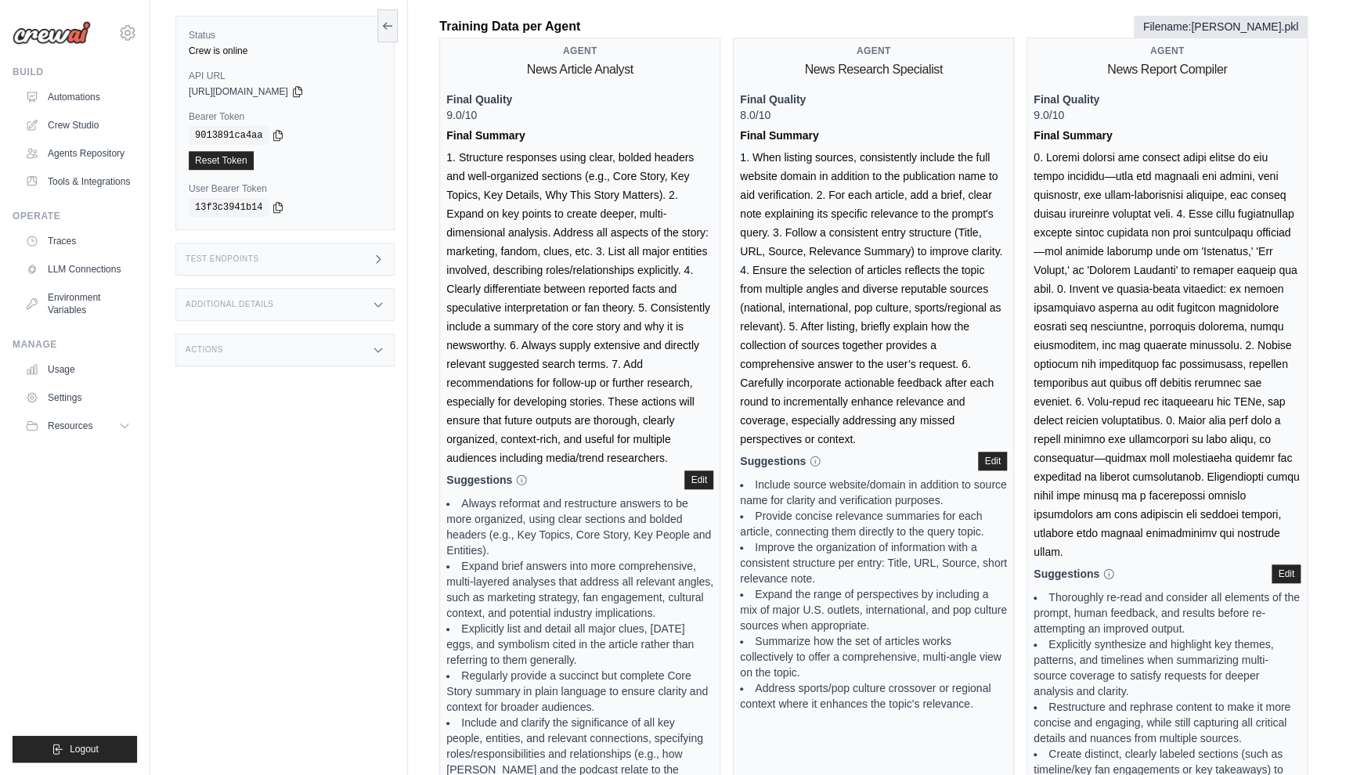
click at [551, 215] on div "Agent News Article Analyst Final Quality 9.0/10 Final Summary Suggestions When …" at bounding box center [579, 513] width 281 height 951
drag, startPoint x: 470, startPoint y: 205, endPoint x: 674, endPoint y: 232, distance: 206.1
click at [674, 232] on div "Agent News Article Analyst Final Quality 9.0/10 Final Summary Suggestions When …" at bounding box center [579, 513] width 281 height 951
click at [590, 256] on div "Agent News Article Analyst Final Quality 9.0/10 Final Summary Suggestions When …" at bounding box center [579, 513] width 281 height 951
drag, startPoint x: 616, startPoint y: 252, endPoint x: 662, endPoint y: 275, distance: 51.5
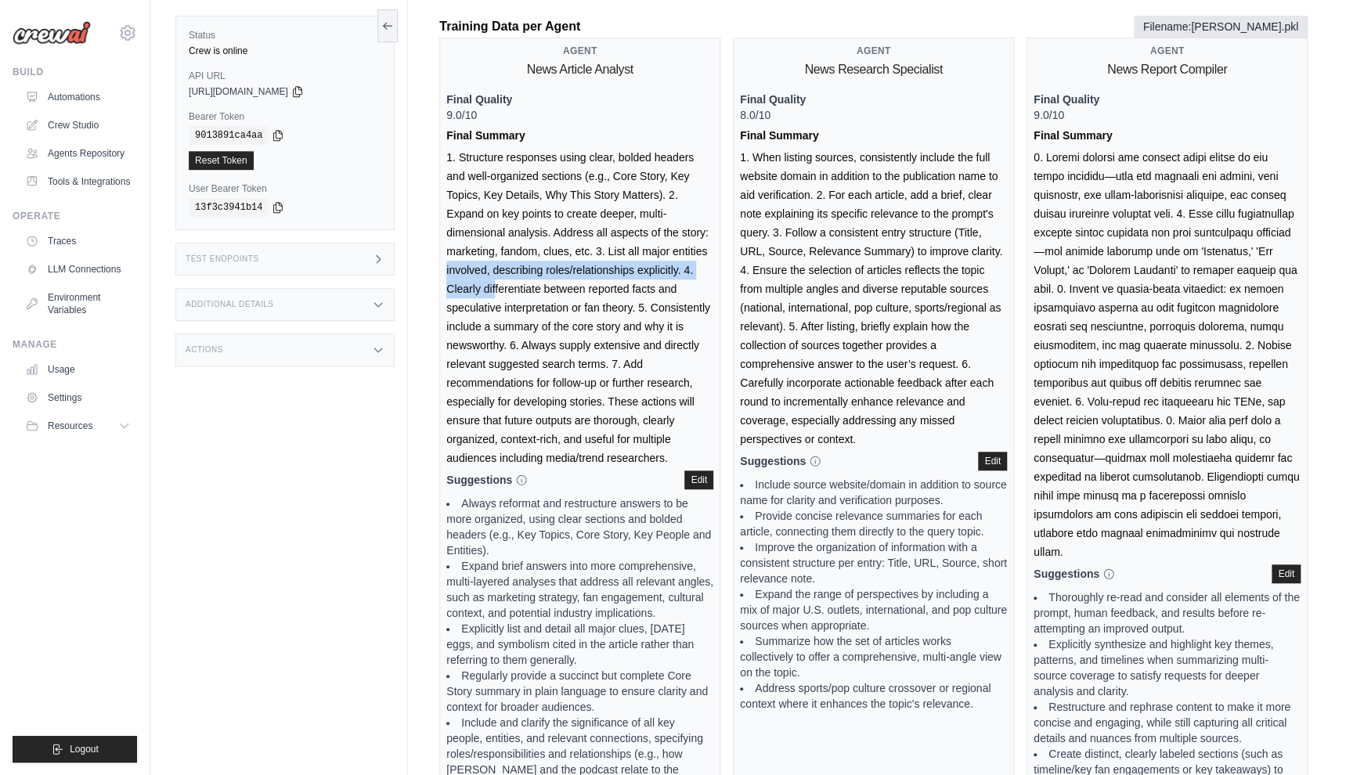
click at [662, 275] on div "Agent News Article Analyst Final Quality 9.0/10 Final Summary Suggestions When …" at bounding box center [579, 513] width 281 height 951
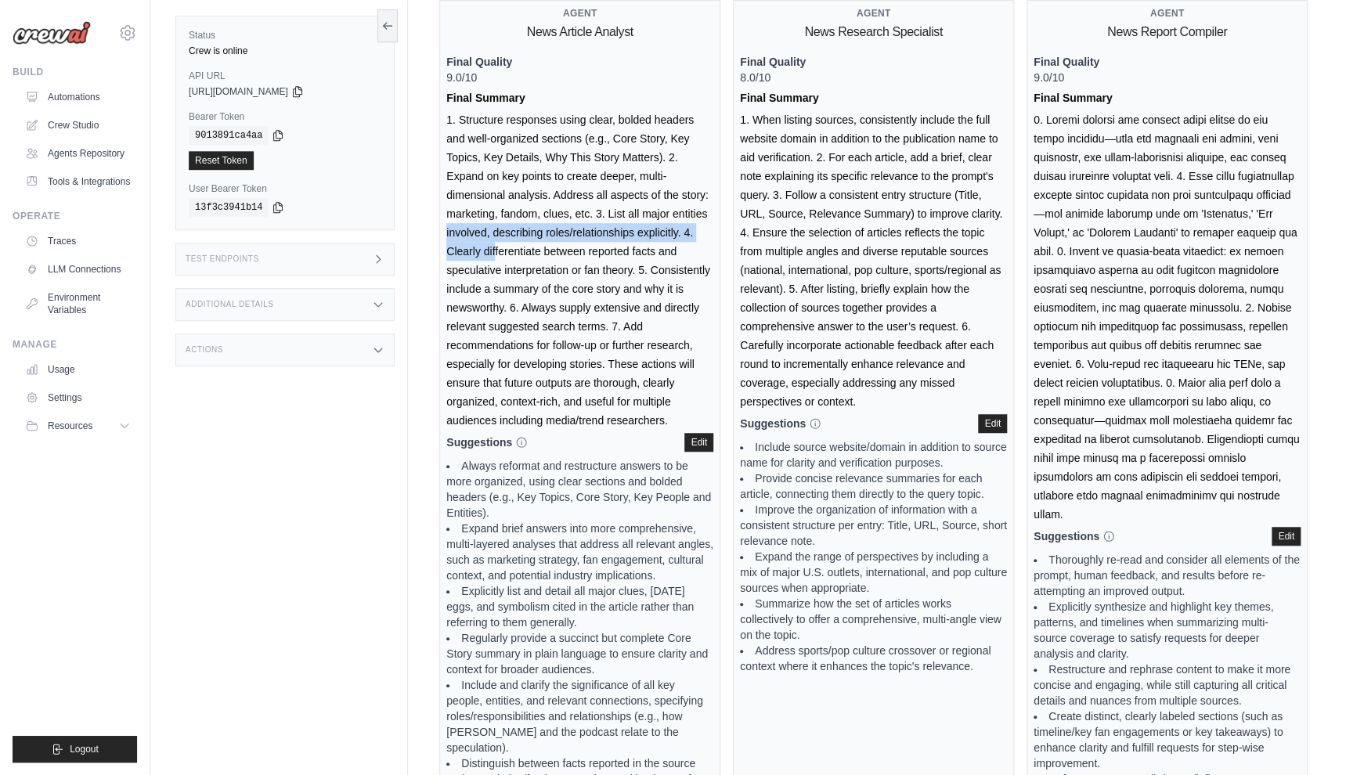
scroll to position [479, 0]
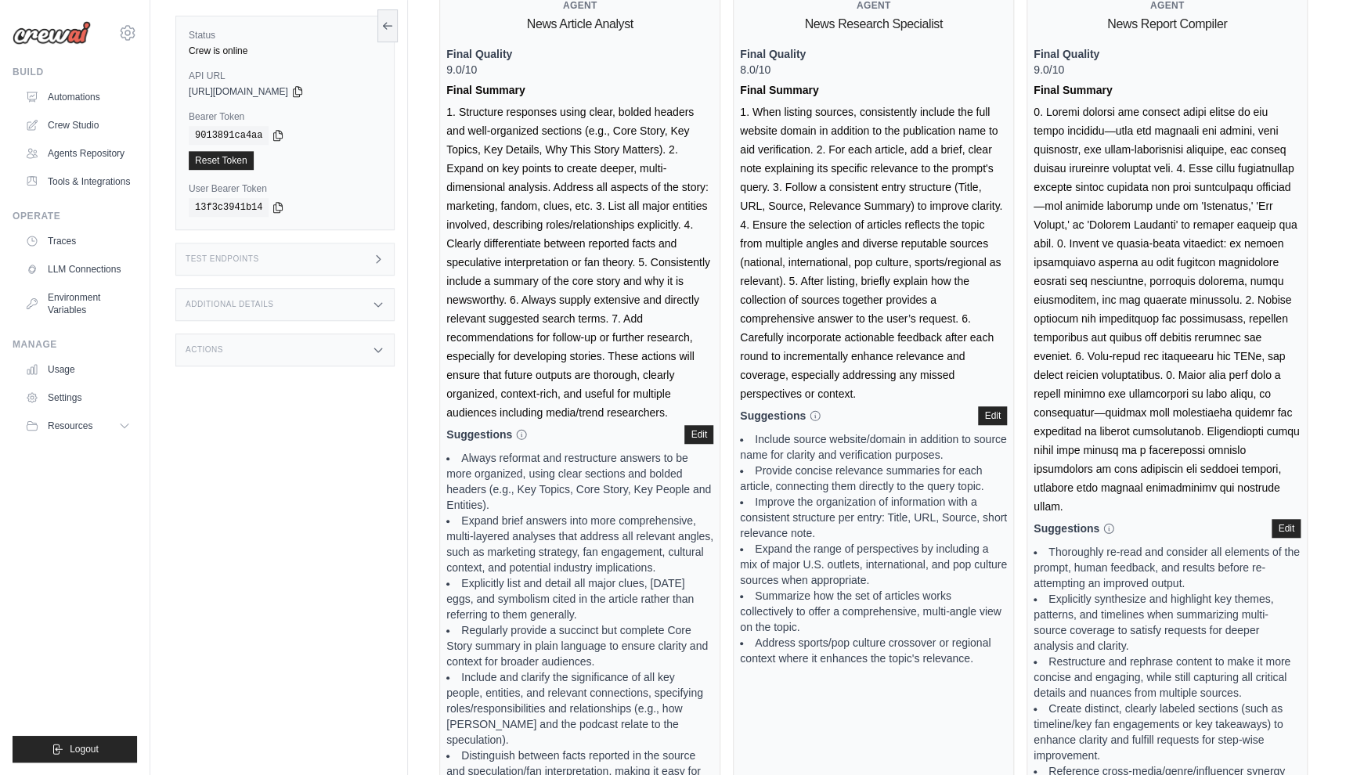
click at [623, 319] on div "Agent News Article Analyst Final Quality 9.0/10 Final Summary Suggestions When …" at bounding box center [579, 467] width 281 height 951
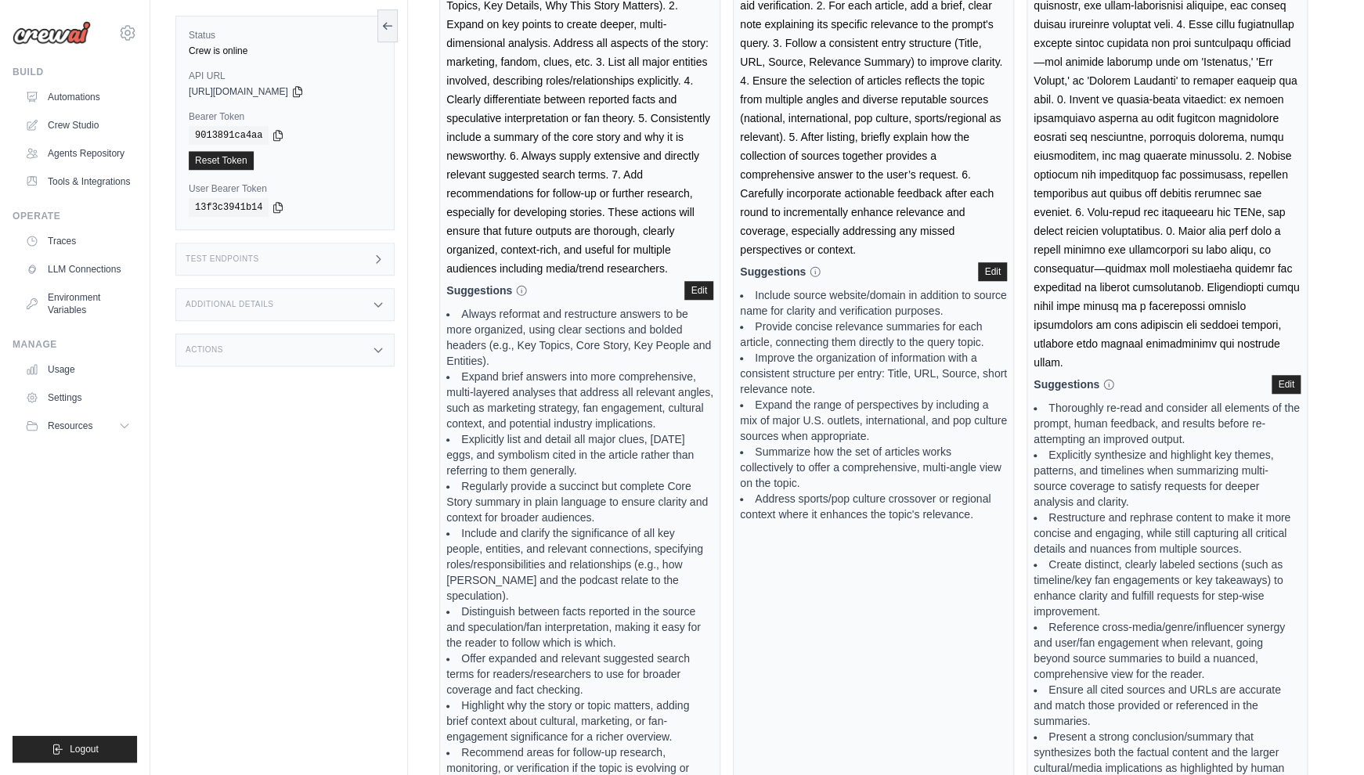
scroll to position [688, 0]
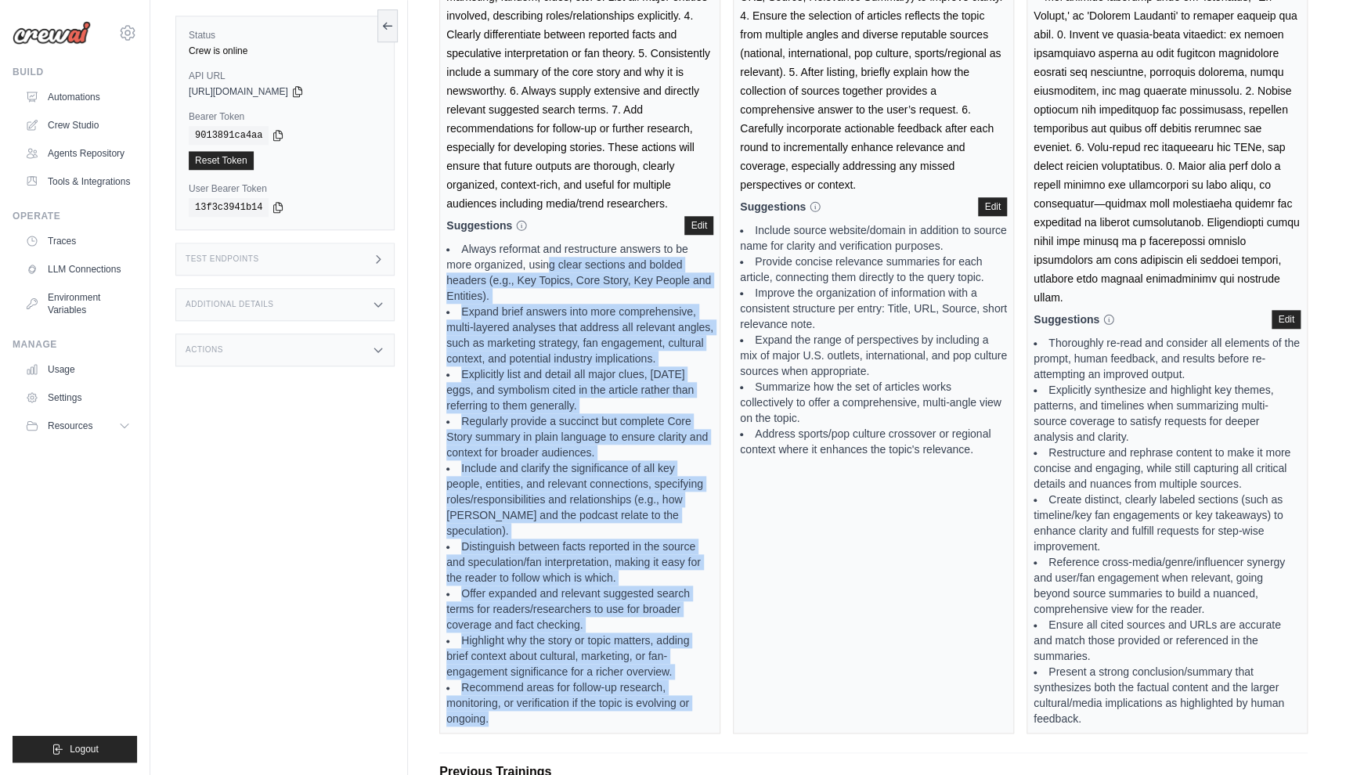
drag, startPoint x: 547, startPoint y: 265, endPoint x: 624, endPoint y: 702, distance: 444.6
click at [624, 702] on ul "Always reformat and restructure answers to be more organized, using clear secti…" at bounding box center [579, 484] width 267 height 486
click at [606, 681] on li "Recommend areas for follow-up research, monitoring, or verification if the topi…" at bounding box center [579, 703] width 267 height 47
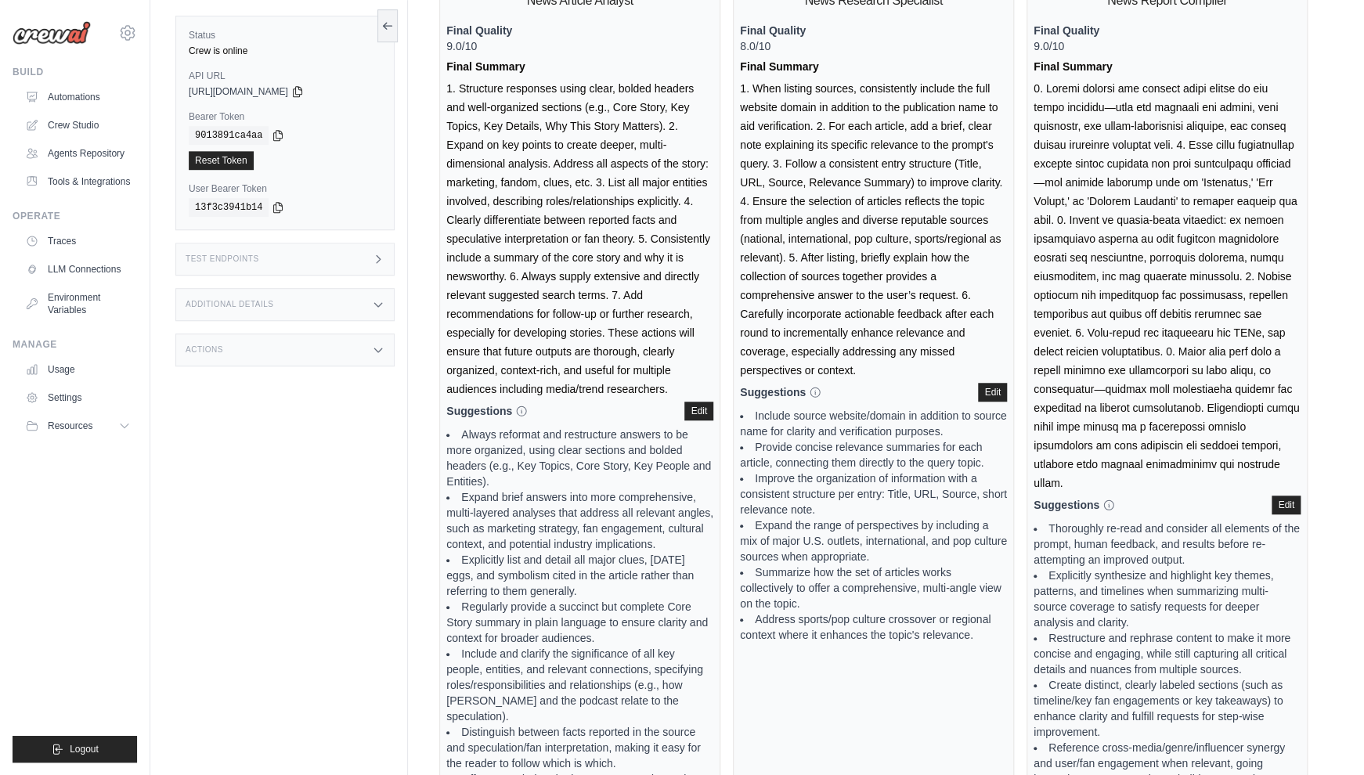
scroll to position [720, 0]
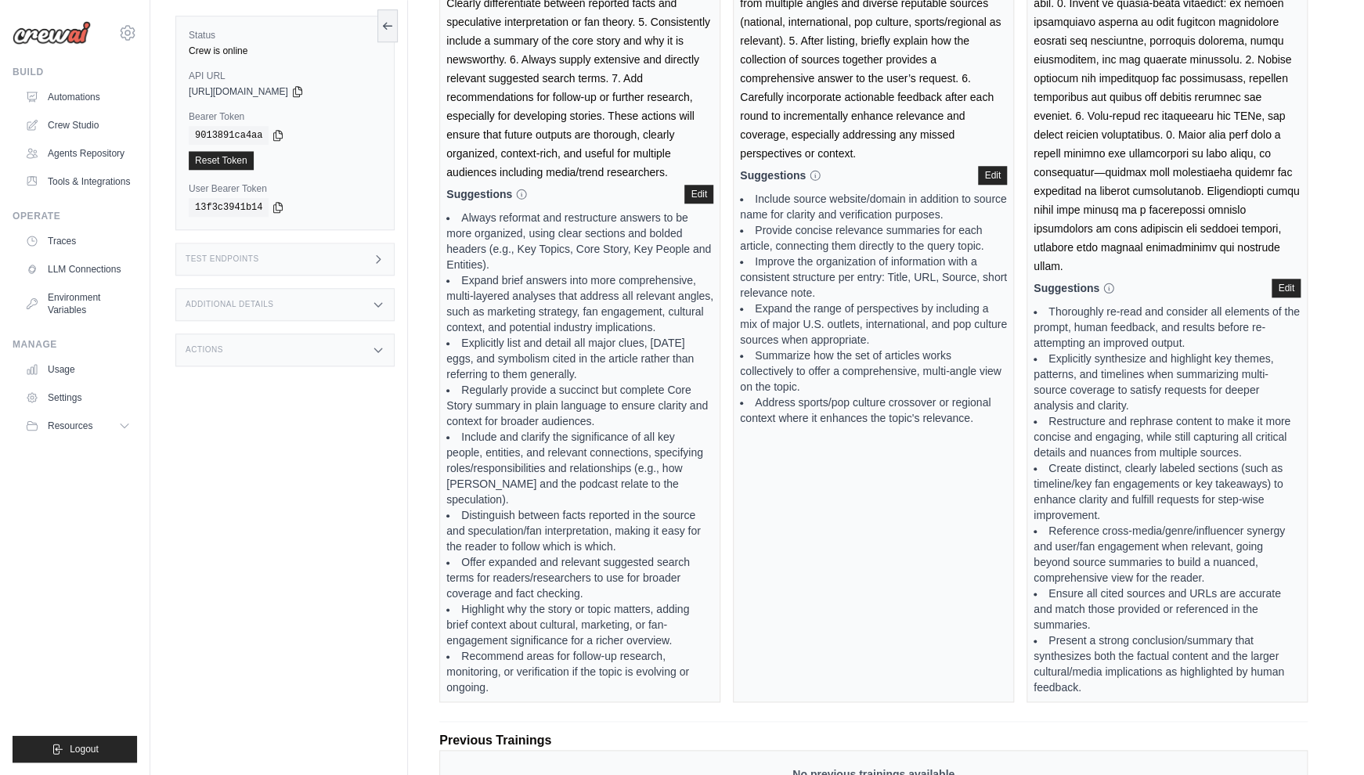
click at [690, 179] on div "Agent News Article Analyst Final Quality 9.0/10 Final Summary Suggestions When …" at bounding box center [579, 227] width 281 height 951
click at [702, 200] on div "Suggestions When editing each suggestion must be separated by a new line. This …" at bounding box center [579, 194] width 267 height 19
click at [695, 198] on button "Edit" at bounding box center [698, 193] width 29 height 19
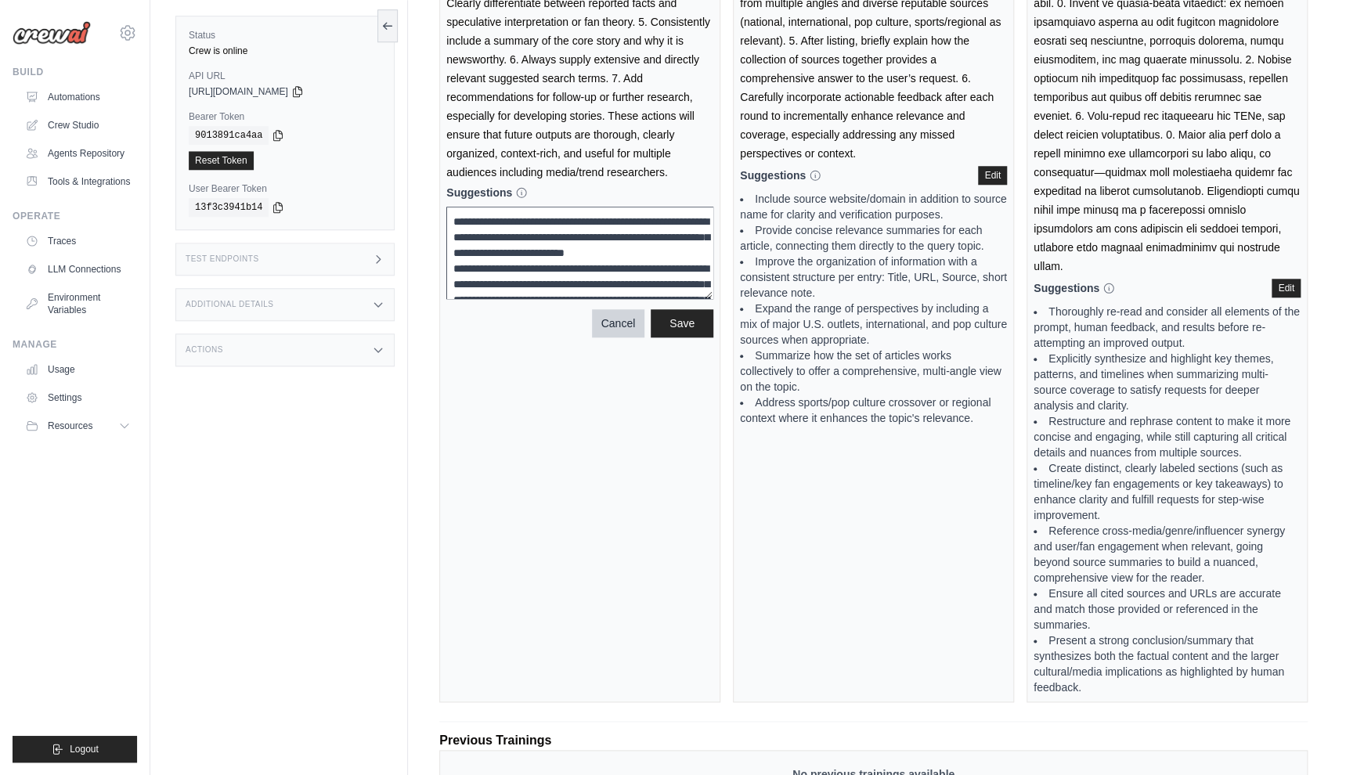
click at [643, 397] on div "Agent News Article Analyst Final Quality 9.0/10 Final Summary Suggestions When …" at bounding box center [579, 227] width 281 height 951
click at [627, 323] on button "Cancel" at bounding box center [618, 323] width 53 height 28
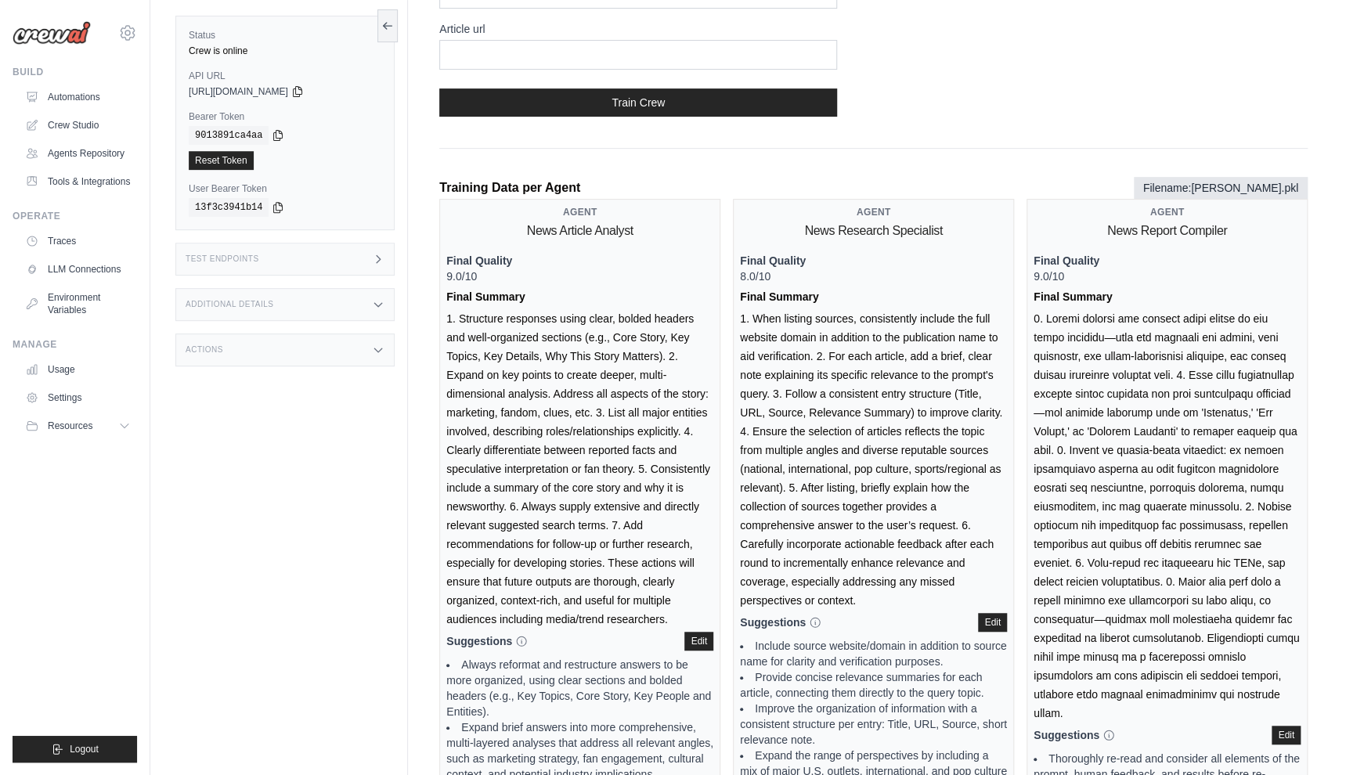
scroll to position [0, 0]
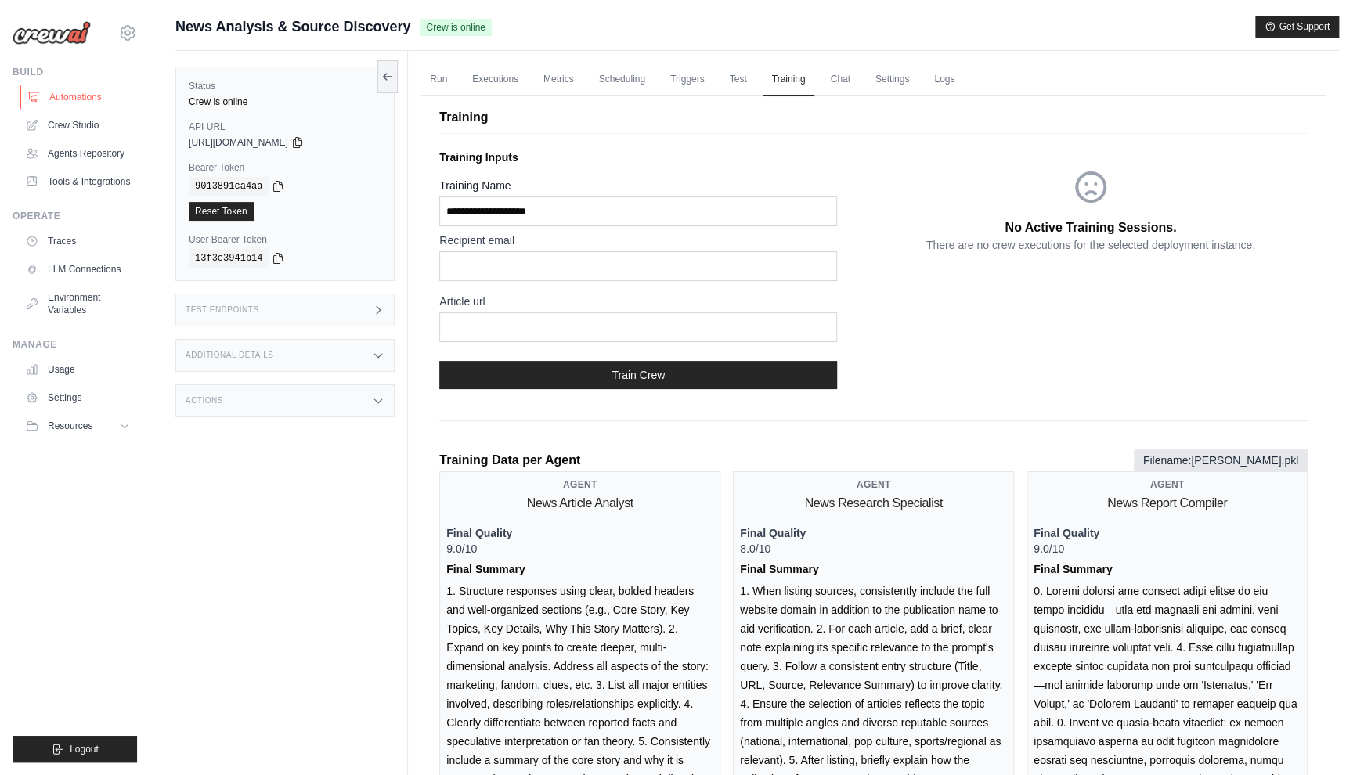
click at [81, 92] on link "Automations" at bounding box center [79, 97] width 118 height 25
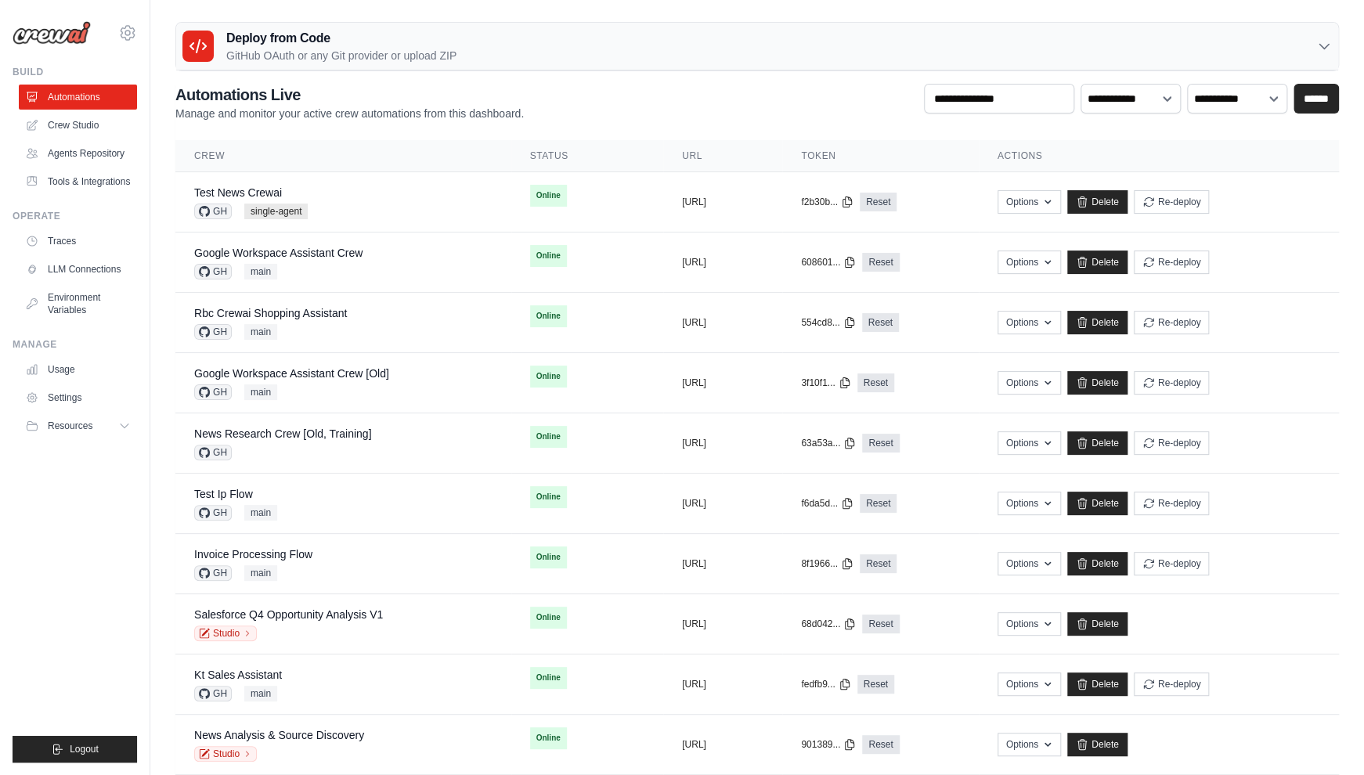
click at [1247, 49] on div "Deploy from Code GitHub OAuth or any Git provider or upload ZIP" at bounding box center [757, 47] width 1162 height 48
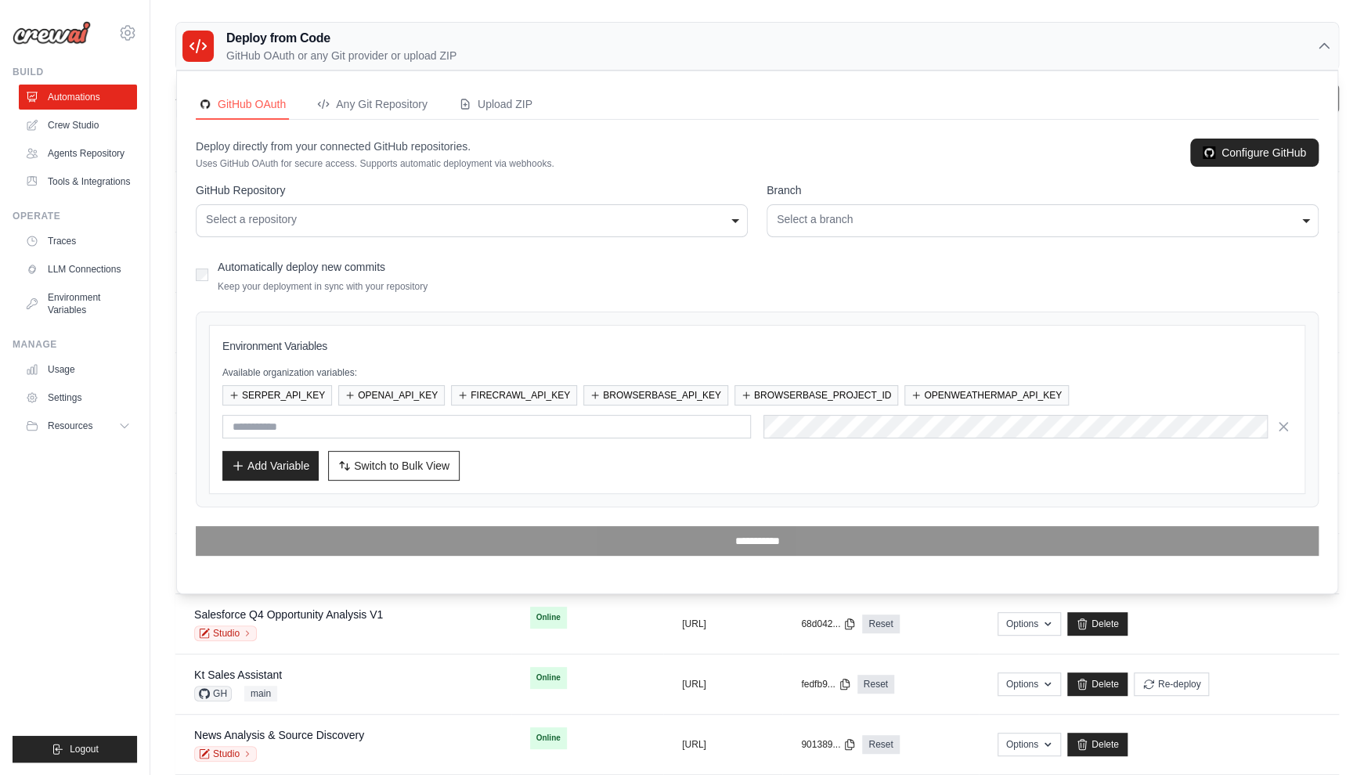
click at [1324, 39] on icon at bounding box center [1324, 46] width 16 height 16
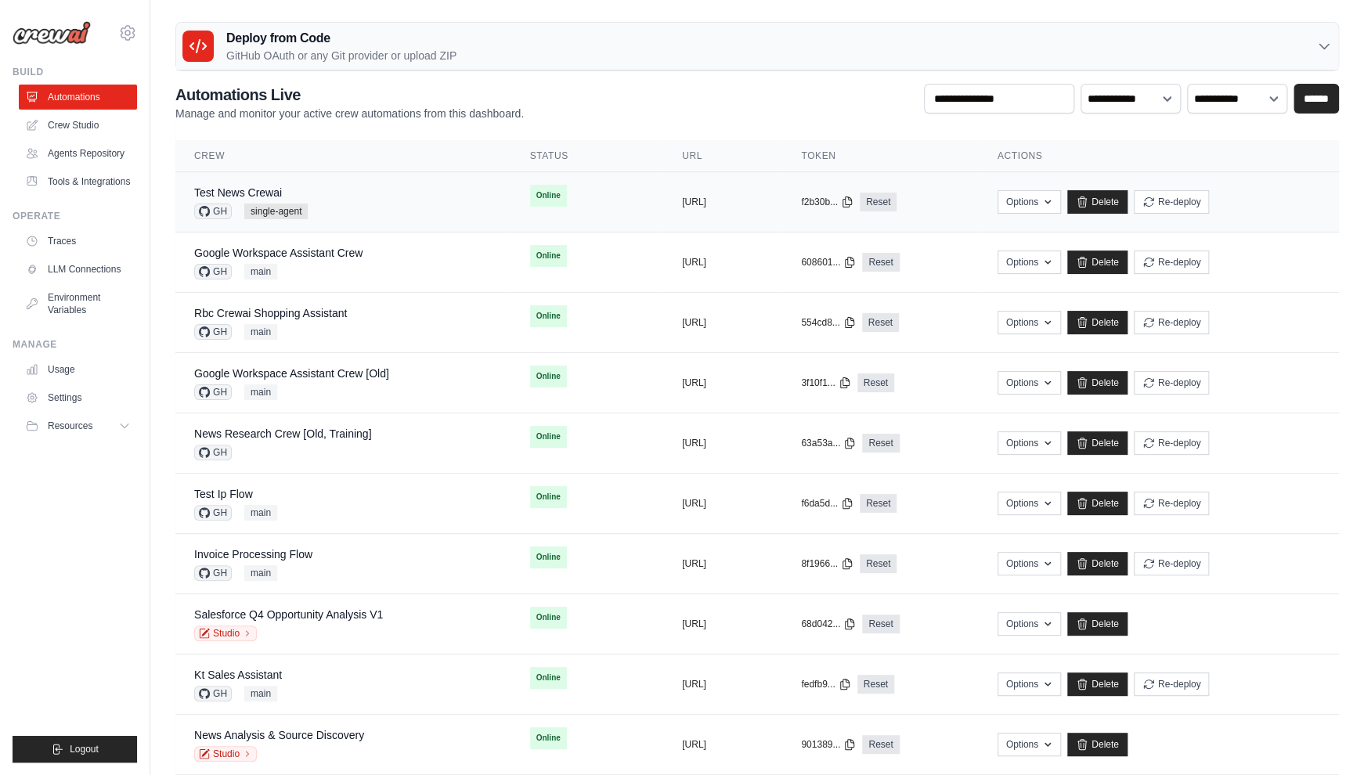
click at [355, 211] on div "Test News Crewai GH single-agent" at bounding box center [343, 202] width 298 height 34
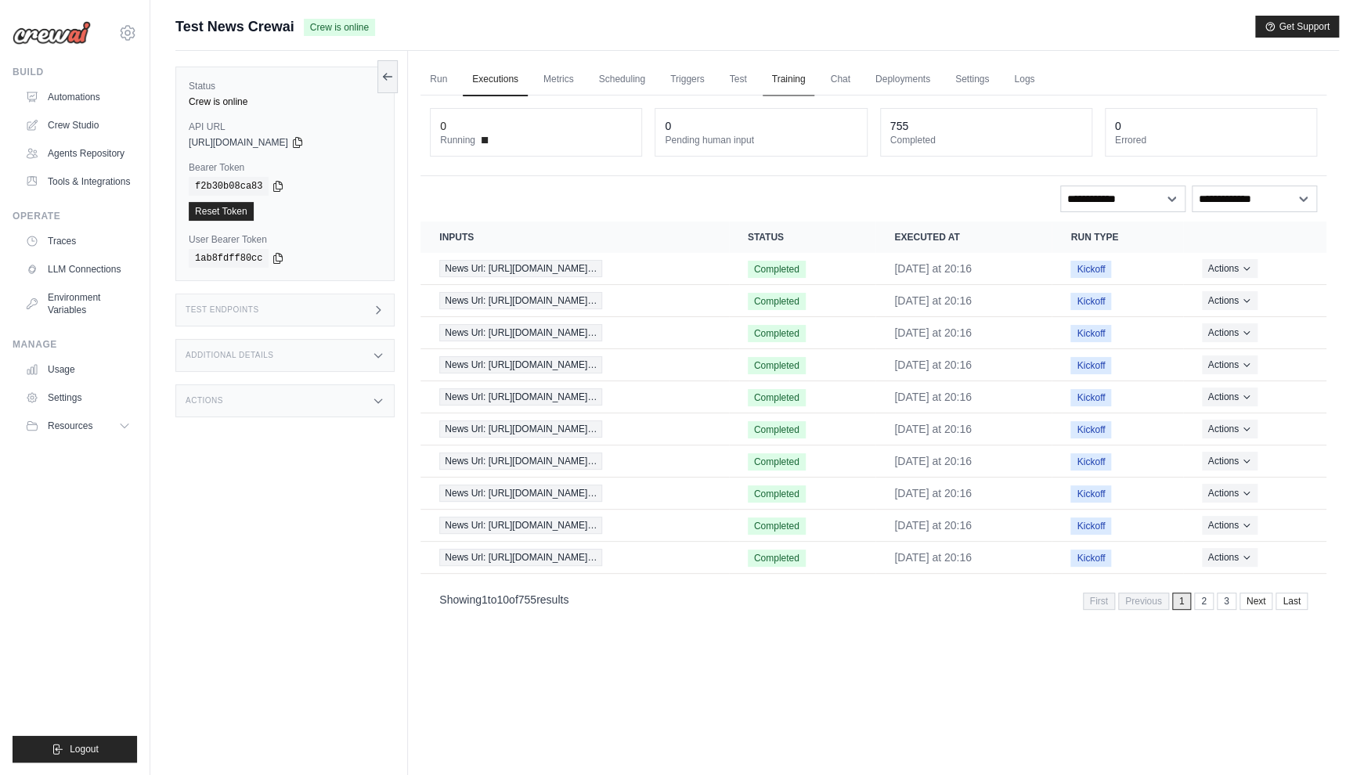
click at [789, 77] on link "Training" at bounding box center [789, 79] width 52 height 33
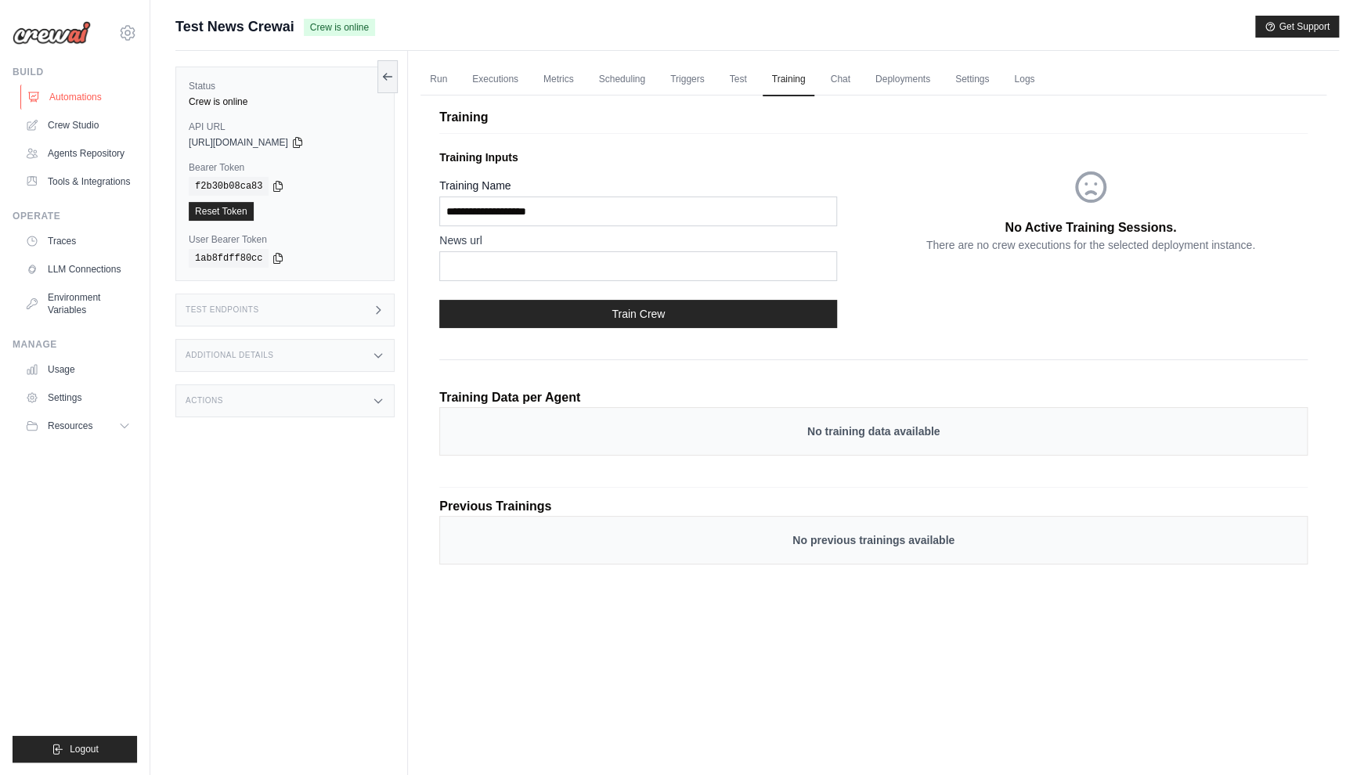
click at [52, 91] on link "Automations" at bounding box center [79, 97] width 118 height 25
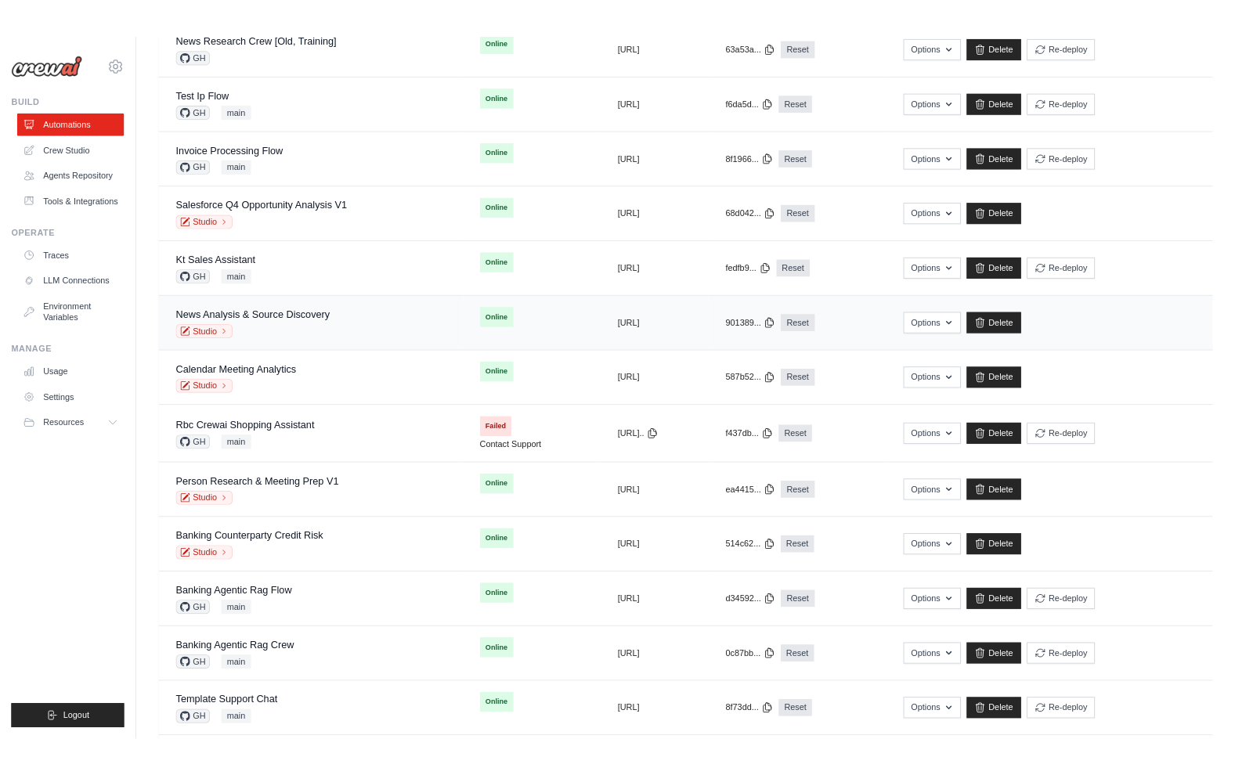
scroll to position [36, 0]
